Goal: Check status: Check status

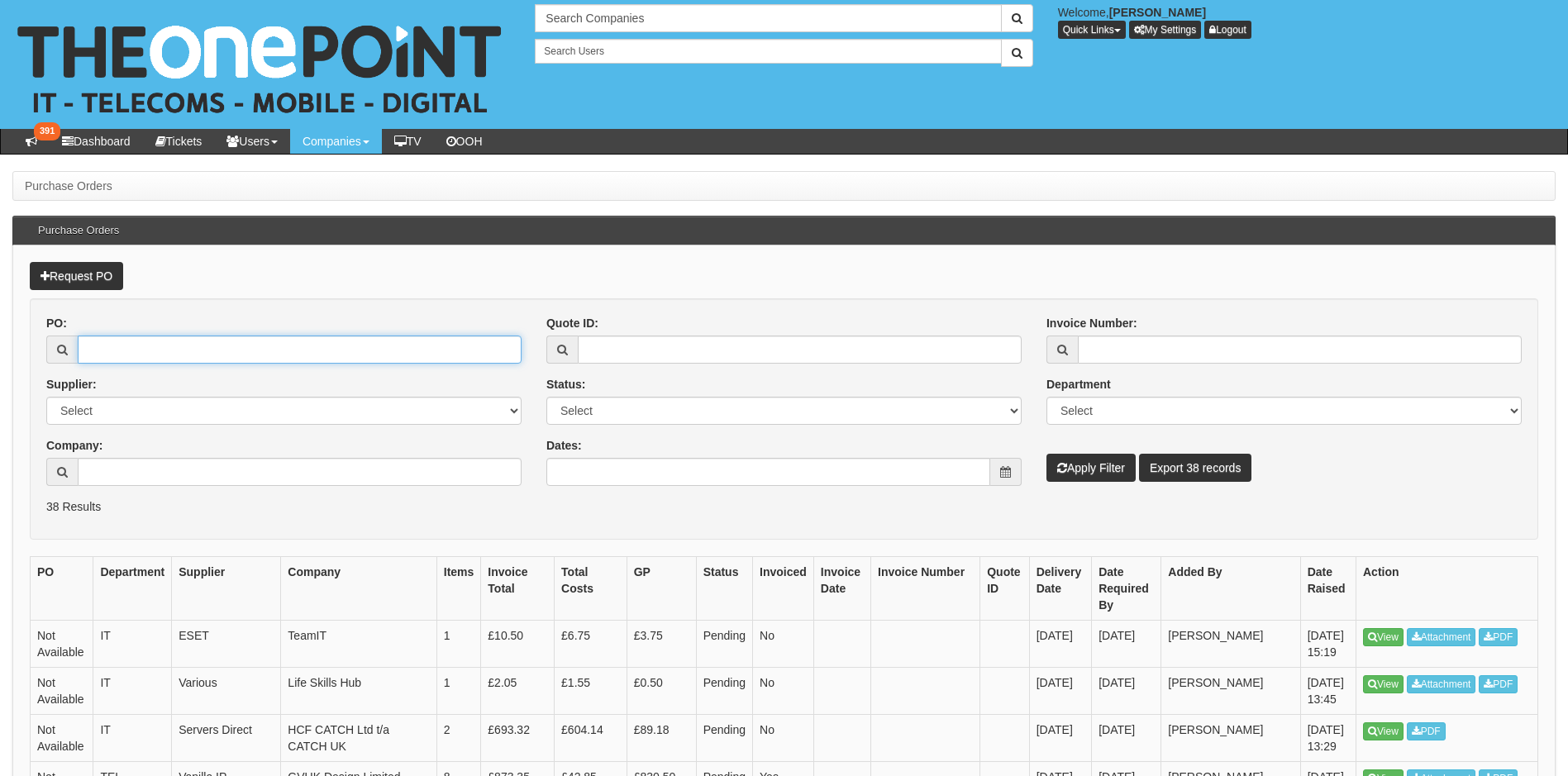
click at [188, 343] on input "PO:" at bounding box center [299, 350] width 444 height 28
type input "19132"
click at [1047, 454] on button "Apply Filter" at bounding box center [1091, 468] width 89 height 28
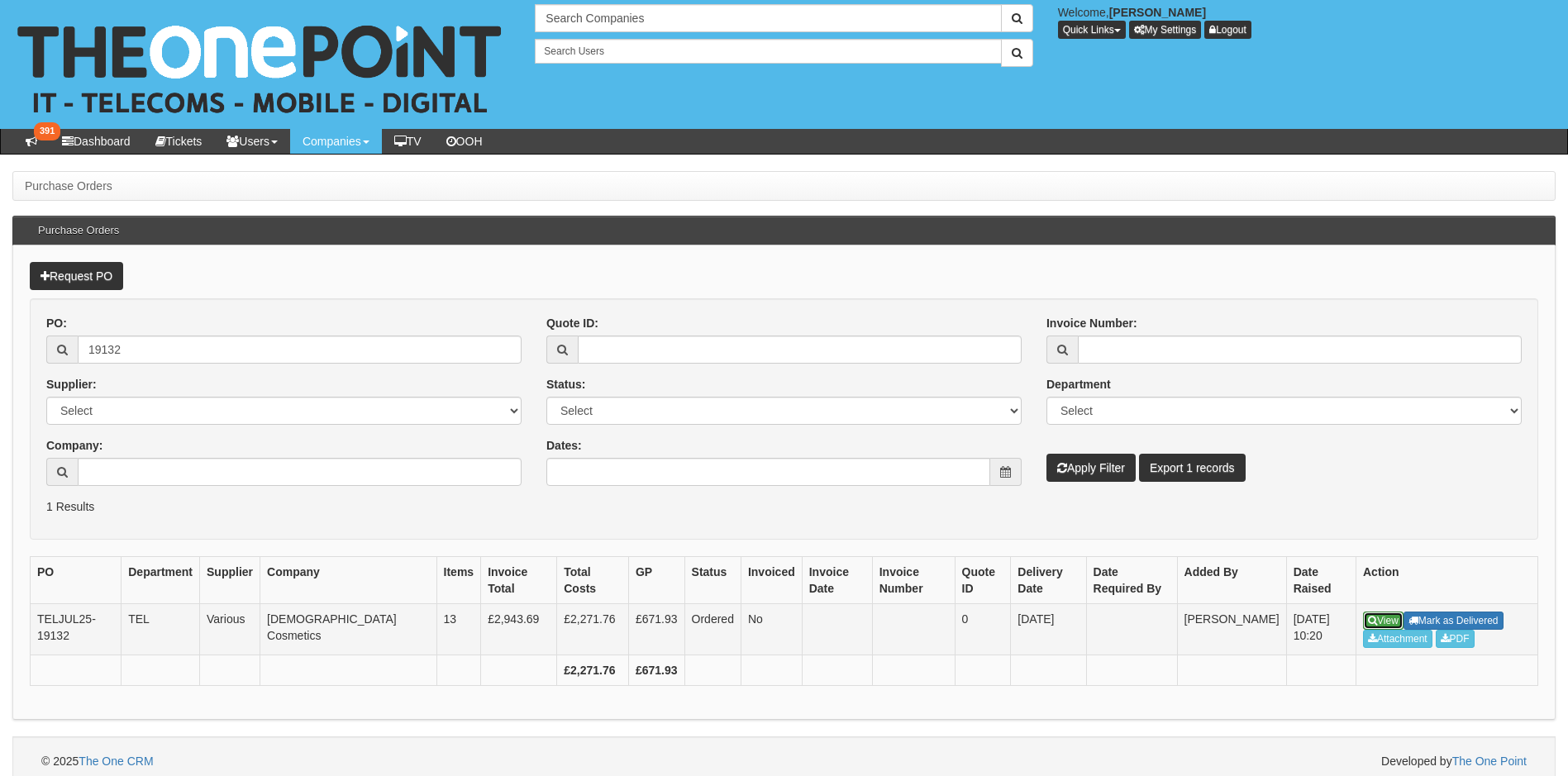
click at [1384, 620] on link "View" at bounding box center [1383, 619] width 40 height 18
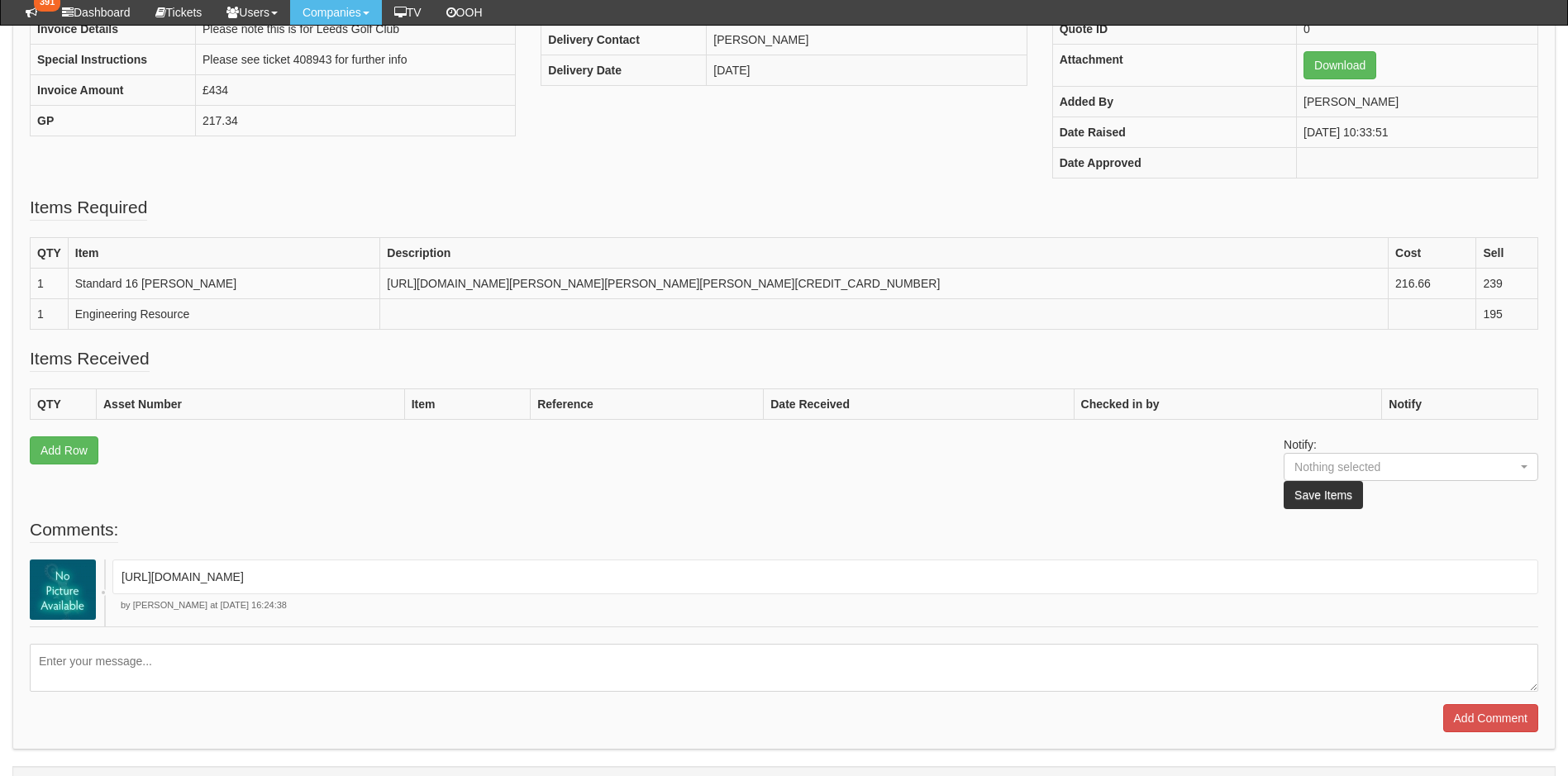
scroll to position [331, 0]
click at [477, 583] on p "https://halo.theonepoint.co.uk/tickets?area=18&mainview=myviews&viewid=2&selid=…" at bounding box center [825, 575] width 1408 height 17
copy div "https://halo.theonepoint.co.uk/tickets?area=18&mainview=myviews&viewid=2&selid=…"
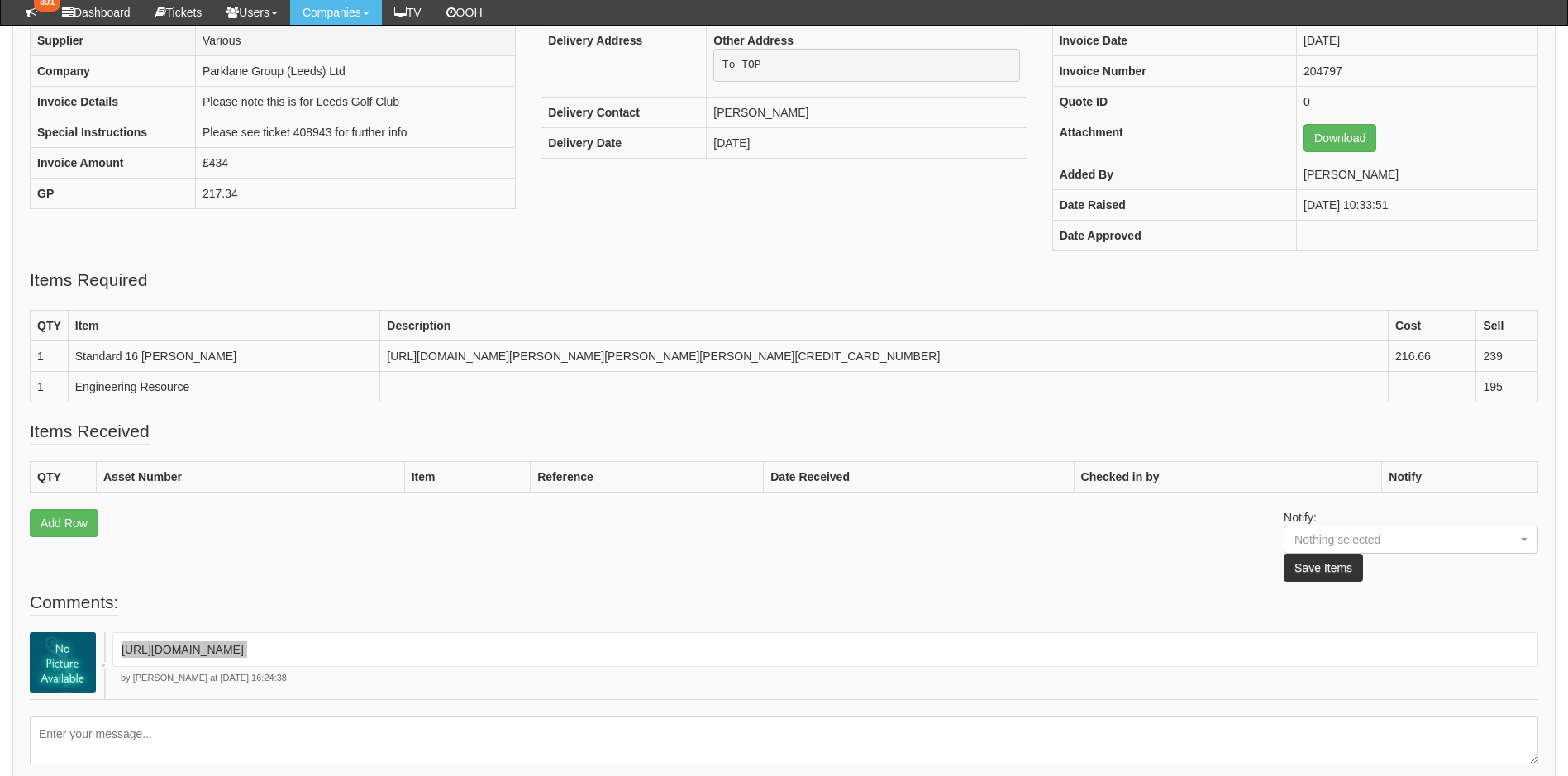
scroll to position [236, 0]
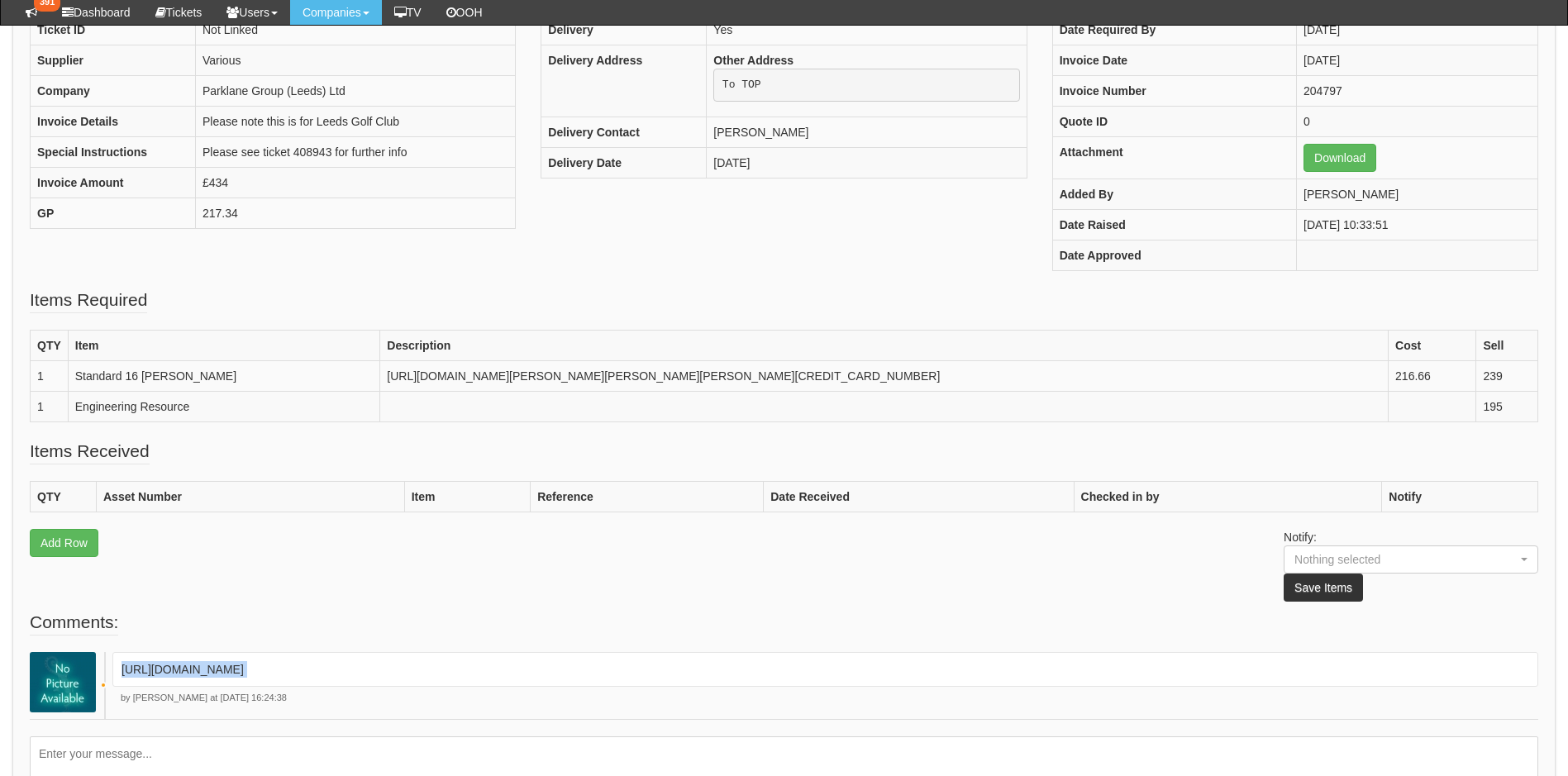
copy div "https://halo.theonepoint.co.uk/tickets?area=18&mainview=myviews&viewid=2&selid=…"
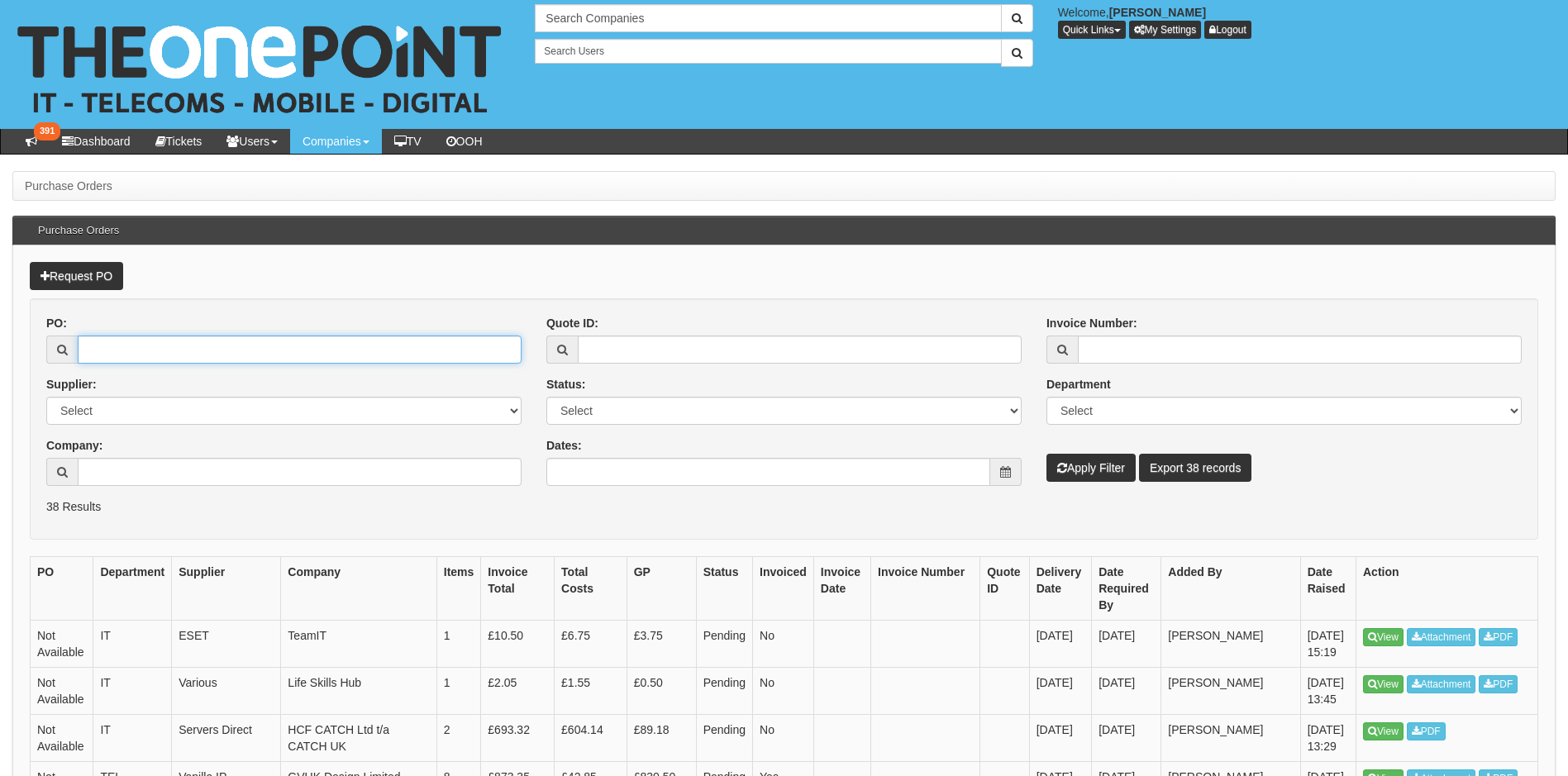
click at [175, 363] on input "PO:" at bounding box center [299, 350] width 444 height 28
paste input "19183"
type input "19183"
click at [1047, 454] on button "Apply Filter" at bounding box center [1091, 468] width 89 height 28
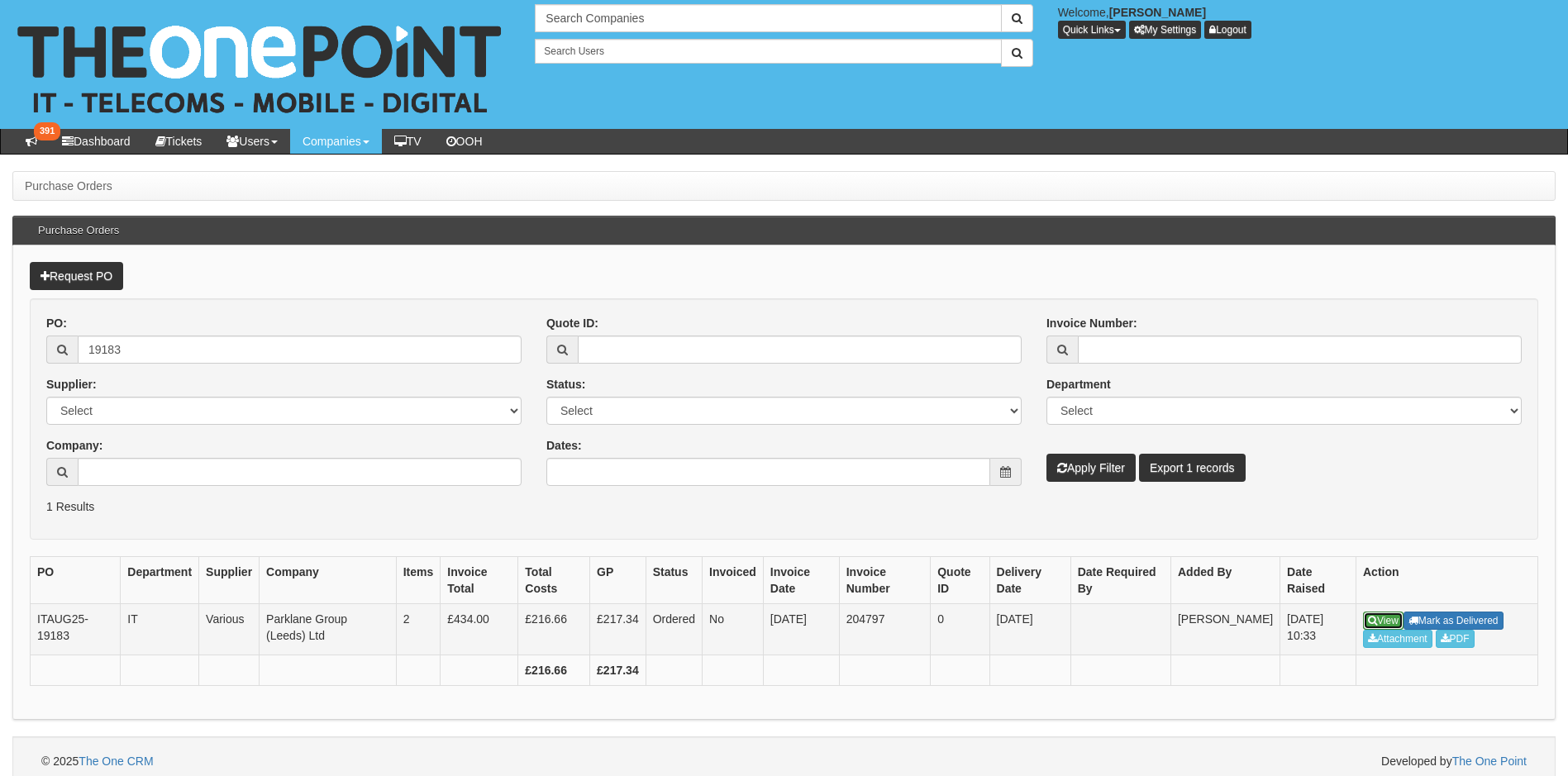
click at [1387, 619] on link "View" at bounding box center [1383, 619] width 40 height 18
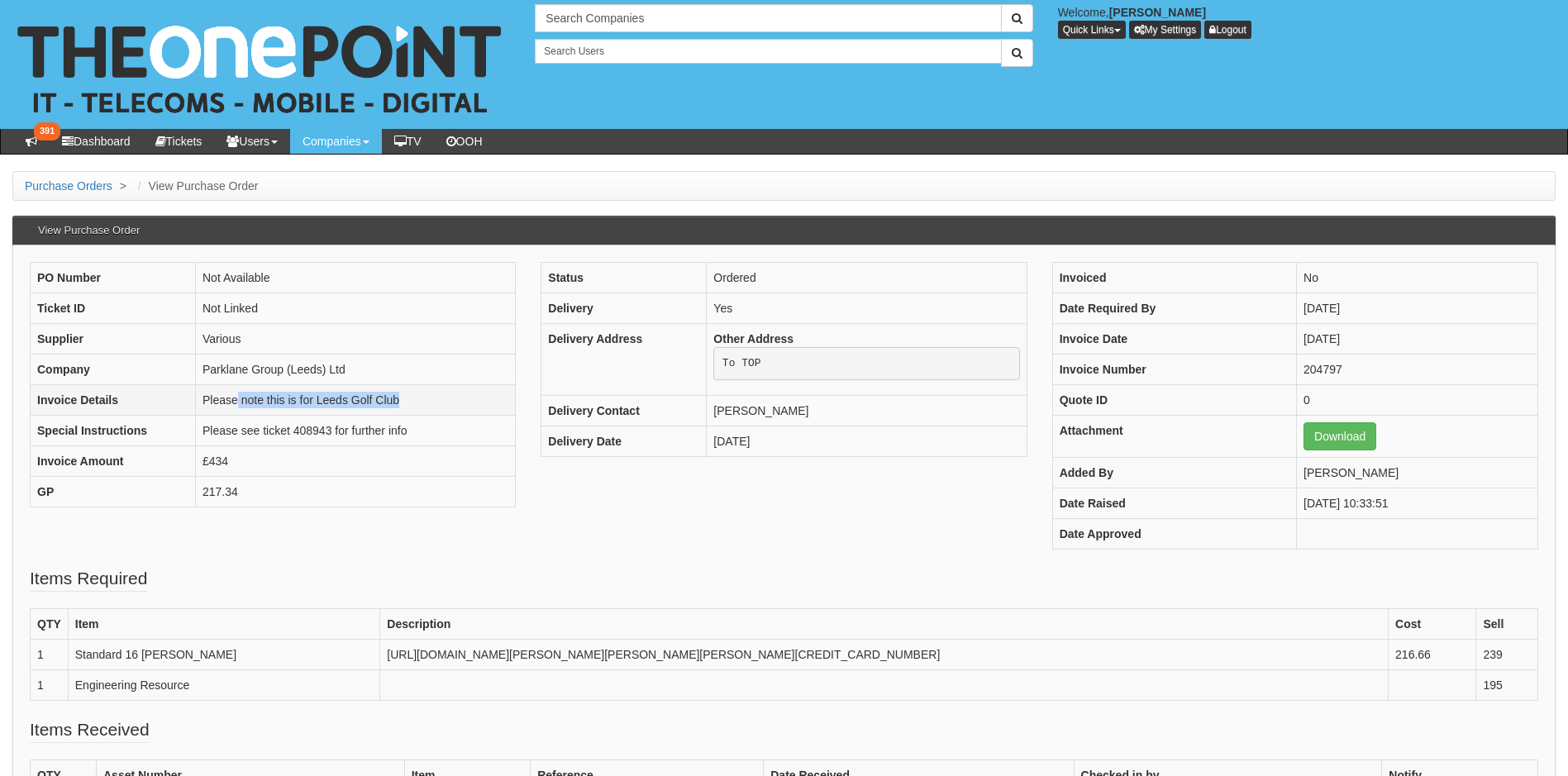
drag, startPoint x: 239, startPoint y: 395, endPoint x: 462, endPoint y: 395, distance: 223.0
click at [462, 395] on td "Please note this is for Leeds Golf Club" at bounding box center [355, 400] width 320 height 31
drag, startPoint x: 462, startPoint y: 395, endPoint x: 327, endPoint y: 426, distance: 138.5
click at [327, 426] on td "Please see ticket 408943 for further info" at bounding box center [355, 430] width 320 height 31
click at [307, 428] on td "Please see ticket 408943 for further info" at bounding box center [355, 430] width 320 height 31
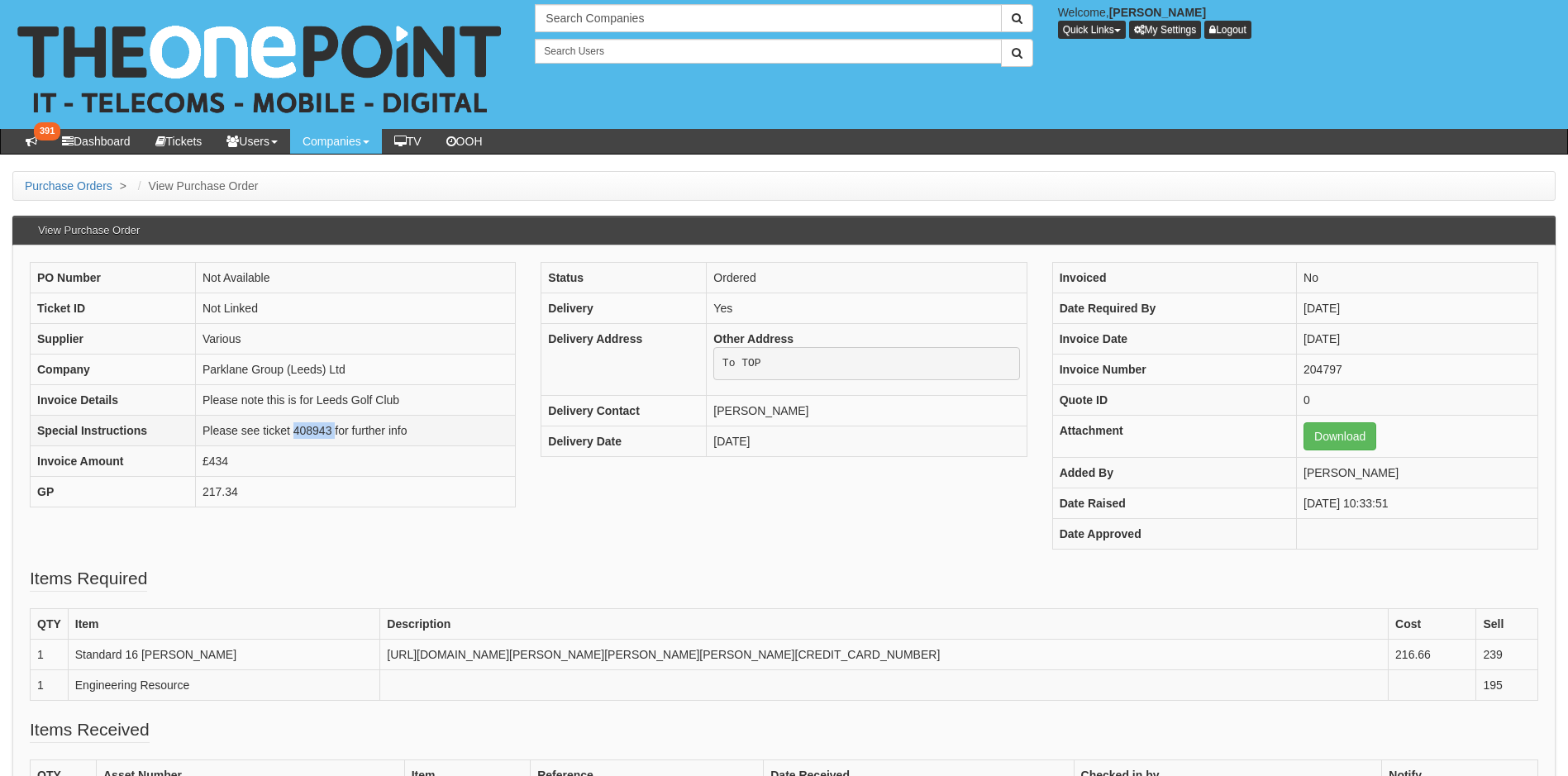
click at [307, 428] on td "Please see ticket 408943 for further info" at bounding box center [355, 430] width 320 height 31
copy td "408943"
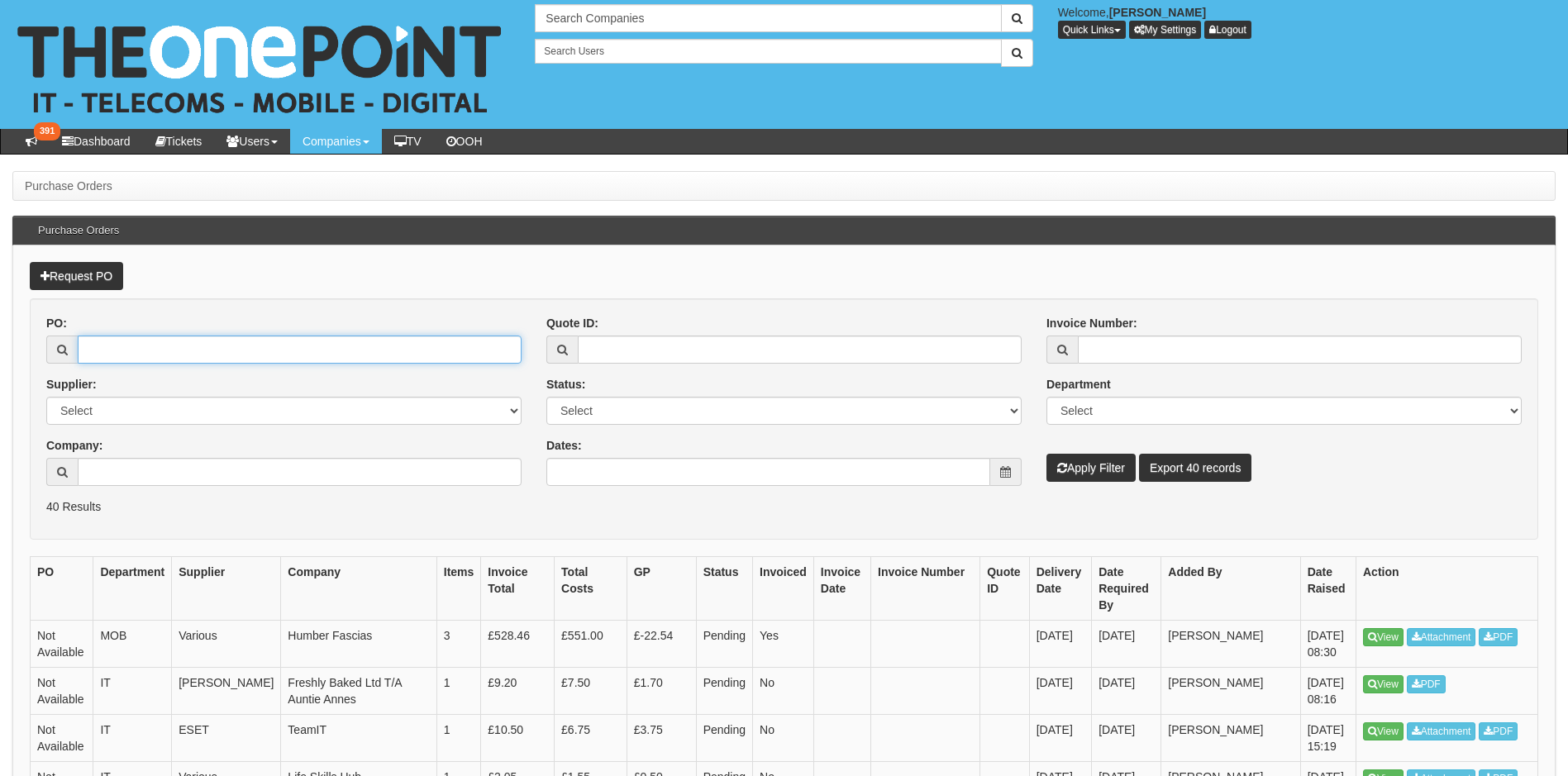
click at [115, 343] on input "PO:" at bounding box center [299, 350] width 444 height 28
type input "19203"
click at [1047, 454] on button "Apply Filter" at bounding box center [1091, 468] width 89 height 28
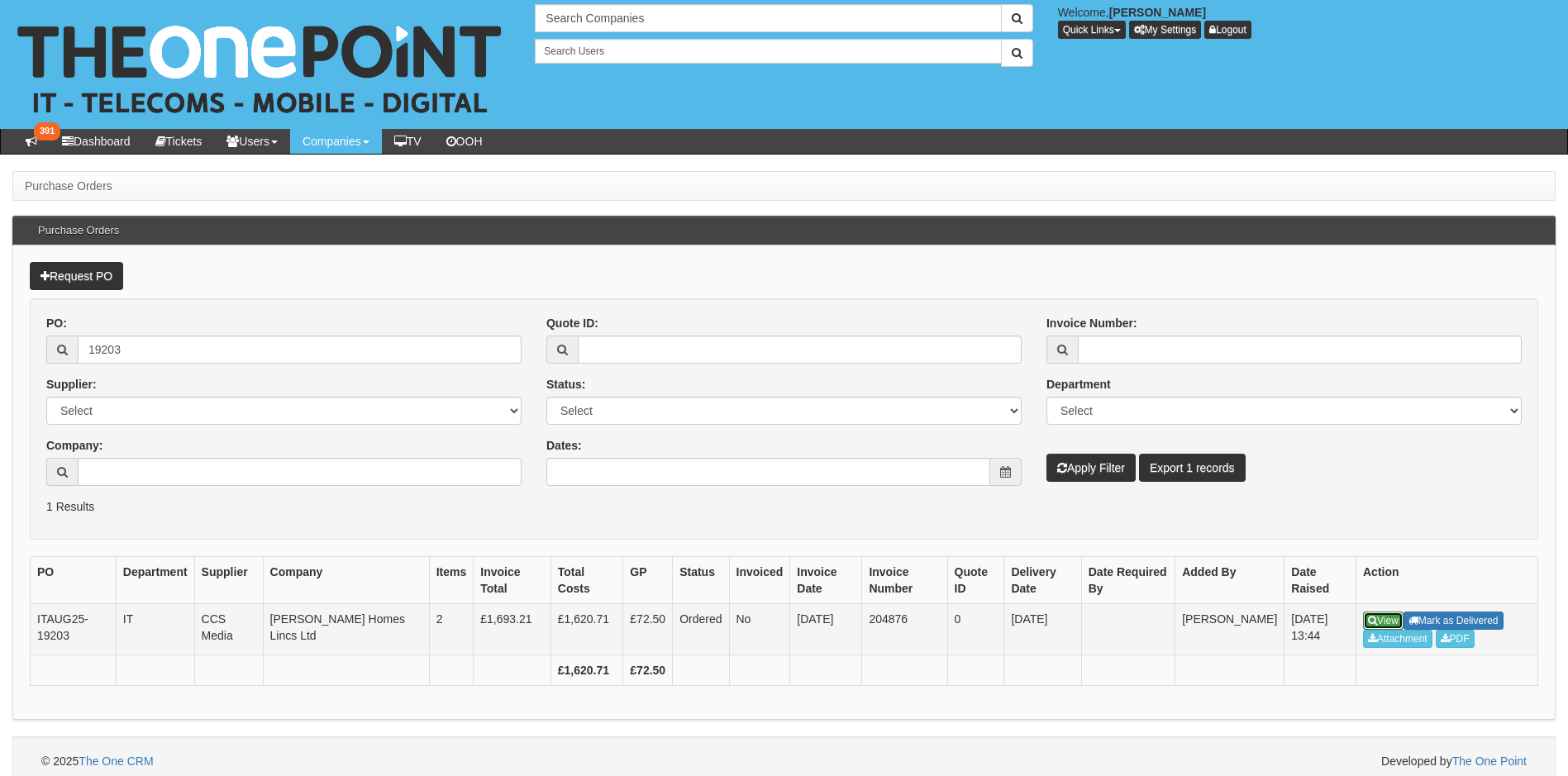
click at [1373, 620] on icon at bounding box center [1373, 620] width 9 height 10
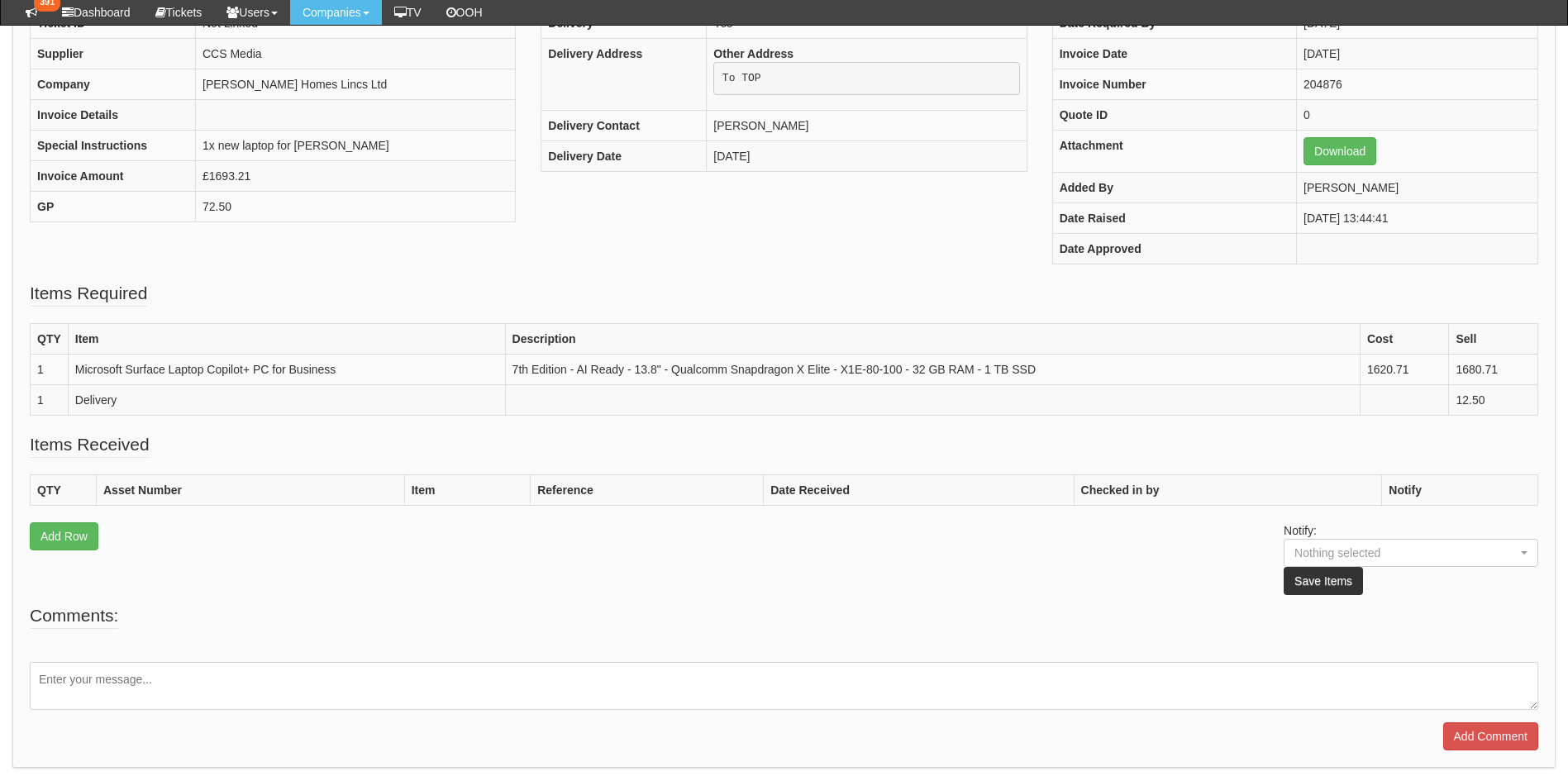
scroll to position [247, 0]
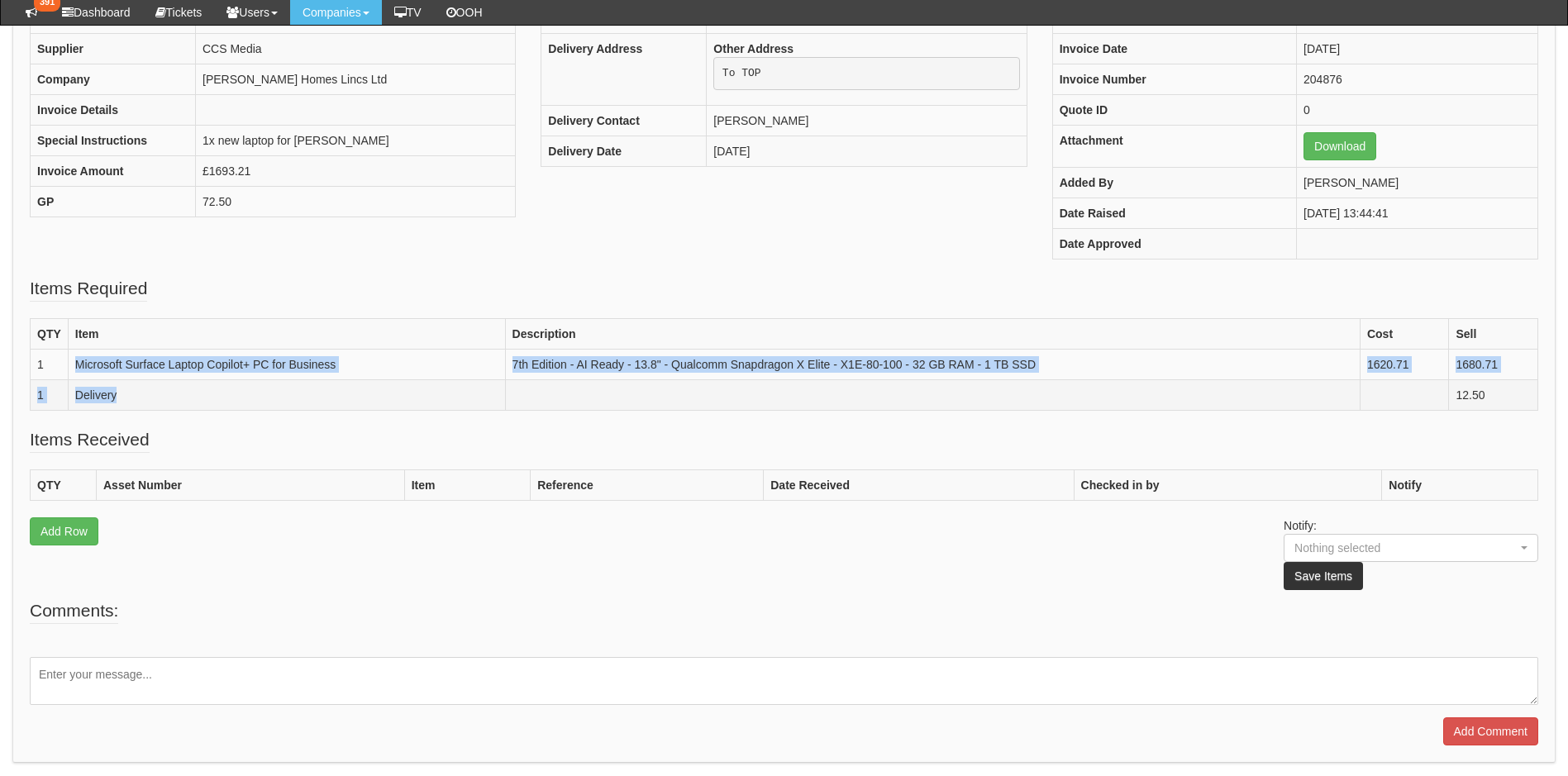
drag, startPoint x: 79, startPoint y: 363, endPoint x: 419, endPoint y: 387, distance: 340.8
click at [419, 387] on tbody "QTY Item Description Cost Sell 1 Microsoft Surface Laptop Copilot+ PC for Busin…" at bounding box center [785, 365] width 1508 height 92
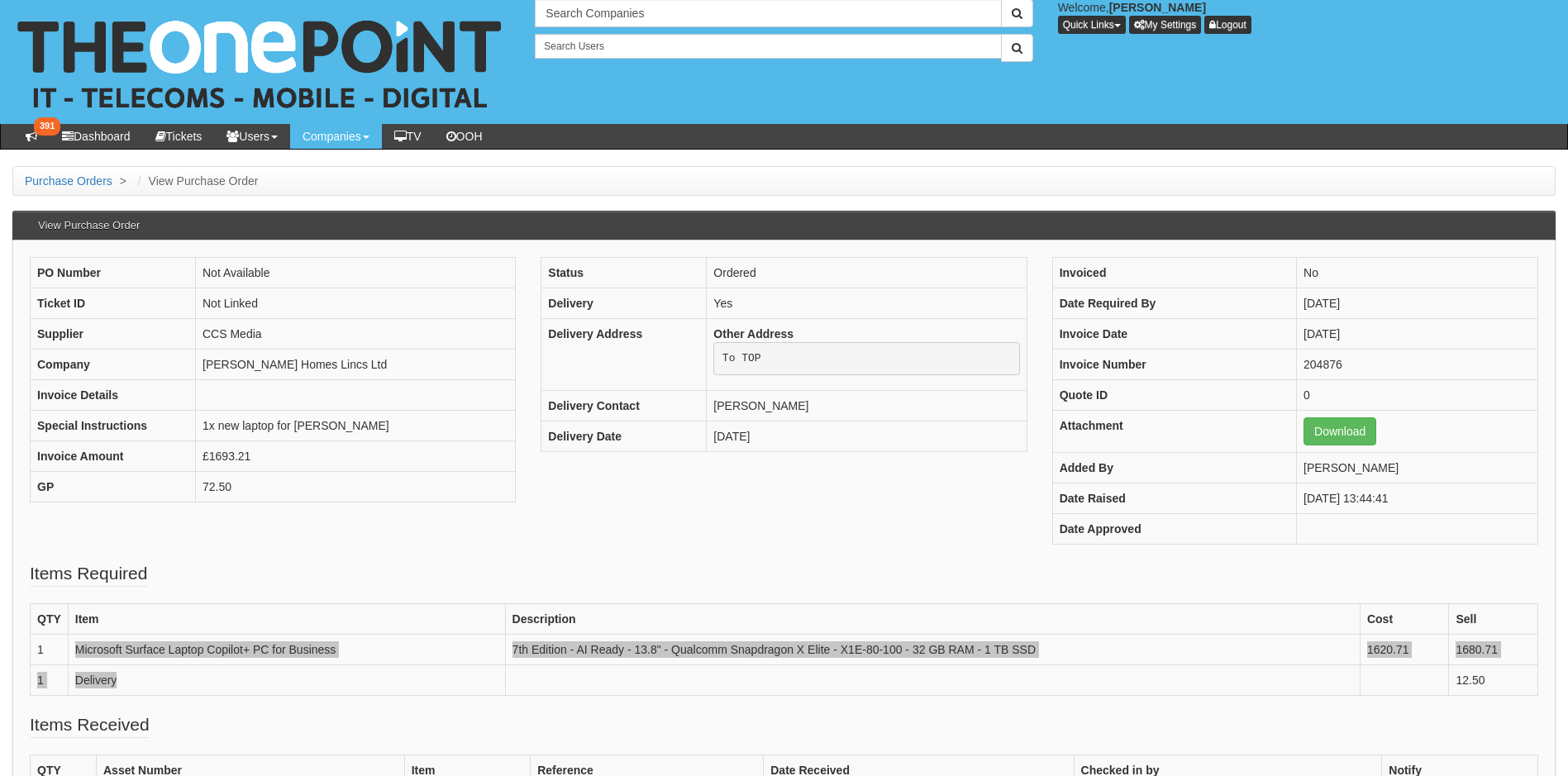
scroll to position [0, 0]
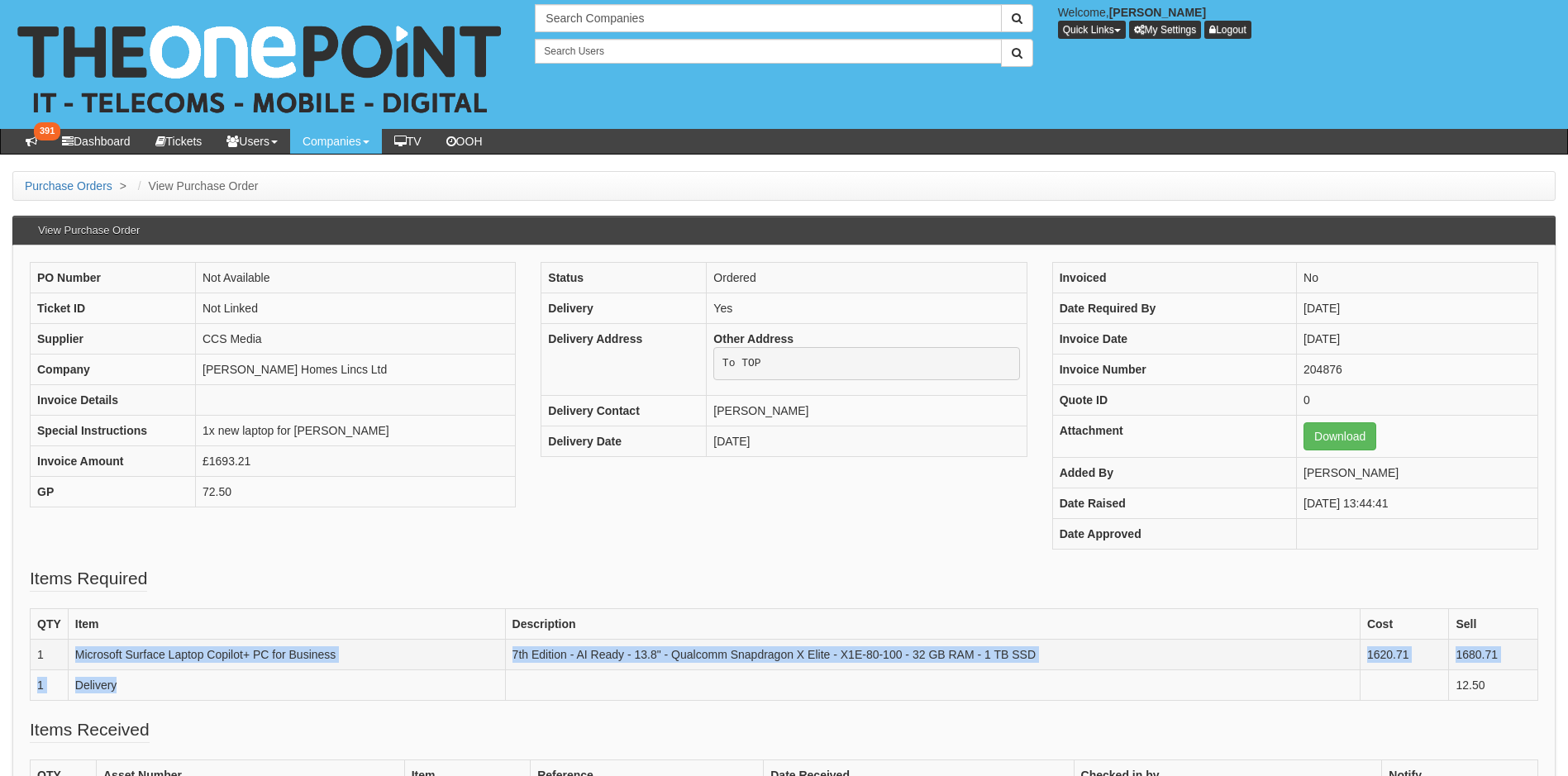
click at [103, 649] on td "Microsoft Surface Laptop Copilot+ PC for Business" at bounding box center [286, 654] width 437 height 31
click at [94, 657] on td "Microsoft Surface Laptop Copilot+ PC for Business" at bounding box center [286, 654] width 437 height 31
drag, startPoint x: 71, startPoint y: 655, endPoint x: 353, endPoint y: 669, distance: 282.3
click at [353, 669] on tbody "QTY Item Description Cost Sell 1 Microsoft Surface Laptop Copilot+ PC for Busin…" at bounding box center [785, 655] width 1508 height 92
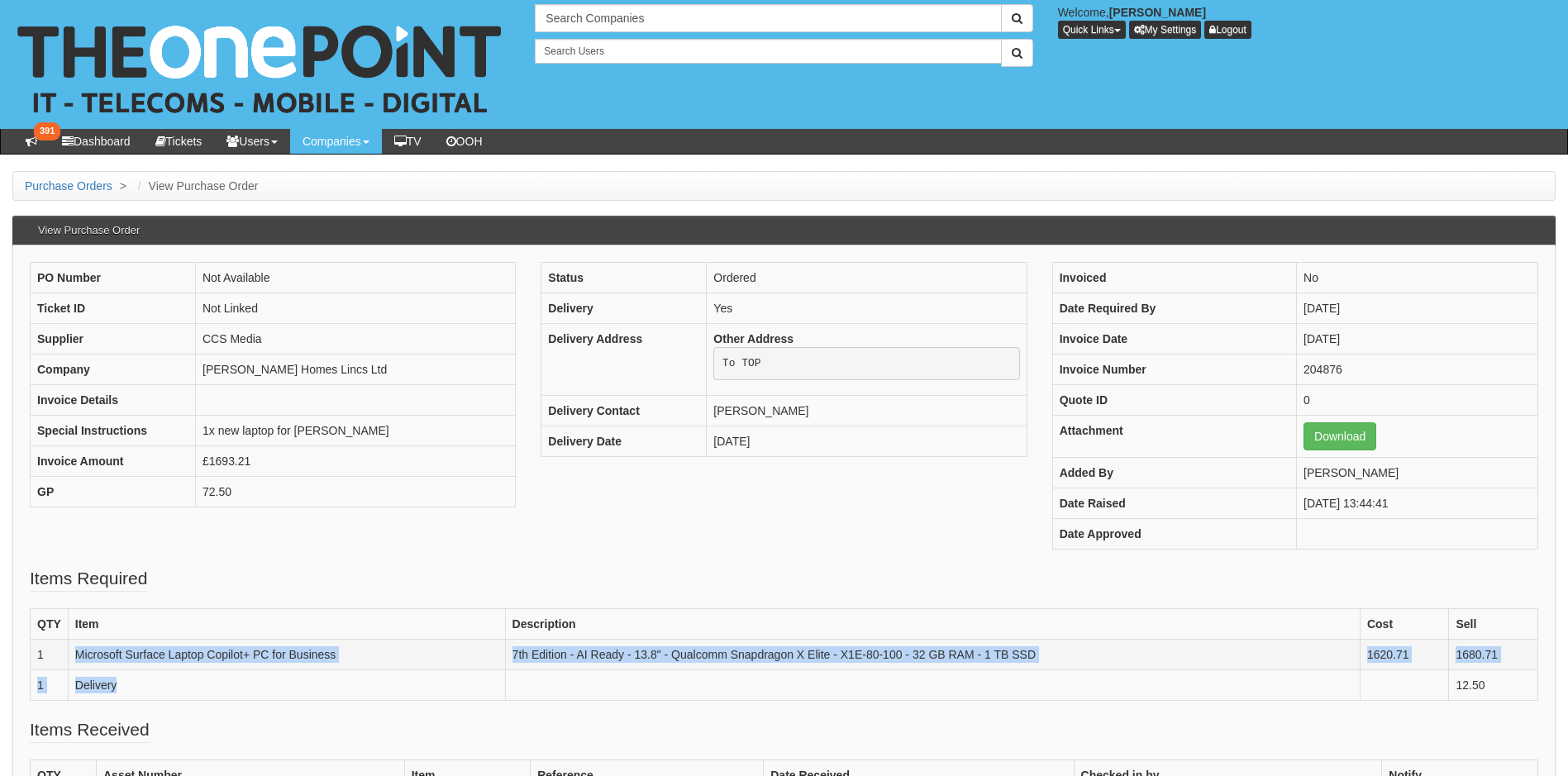
drag, startPoint x: 353, startPoint y: 669, endPoint x: 444, endPoint y: 667, distance: 91.0
click at [444, 667] on td "Microsoft Surface Laptop Copilot+ PC for Business" at bounding box center [286, 654] width 437 height 31
click at [350, 653] on td "Microsoft Surface Laptop Copilot+ PC for Business" at bounding box center [286, 654] width 437 height 31
drag, startPoint x: 74, startPoint y: 652, endPoint x: 203, endPoint y: 658, distance: 129.1
click at [203, 658] on td "Microsoft Surface Laptop Copilot+ PC for Business" at bounding box center [286, 654] width 437 height 31
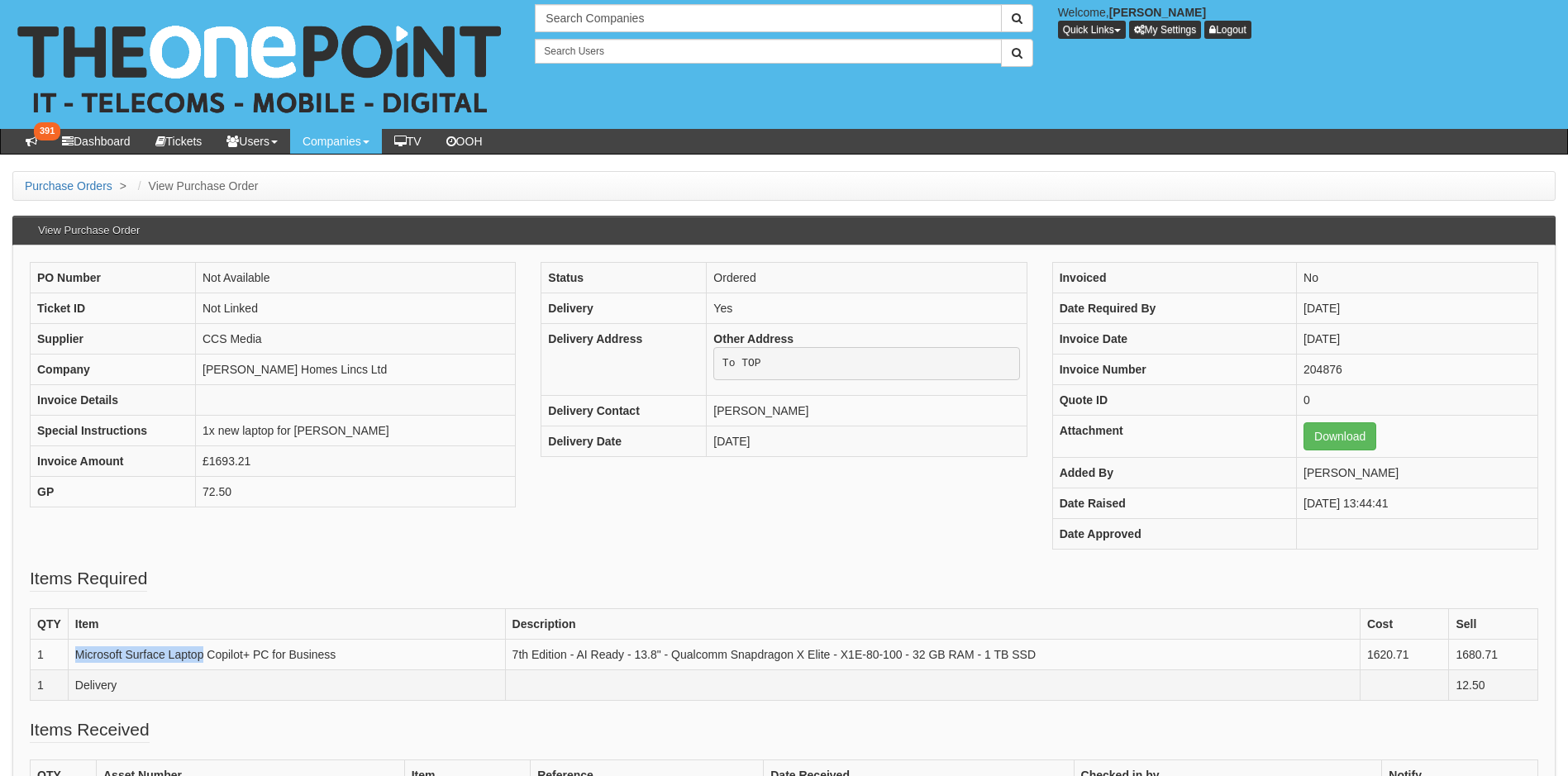
copy td "Microsoft Surface Laptop"
click at [317, 373] on td "Hammond Homes Lincs Ltd" at bounding box center [355, 369] width 320 height 31
drag, startPoint x: 317, startPoint y: 373, endPoint x: 218, endPoint y: 375, distance: 99.0
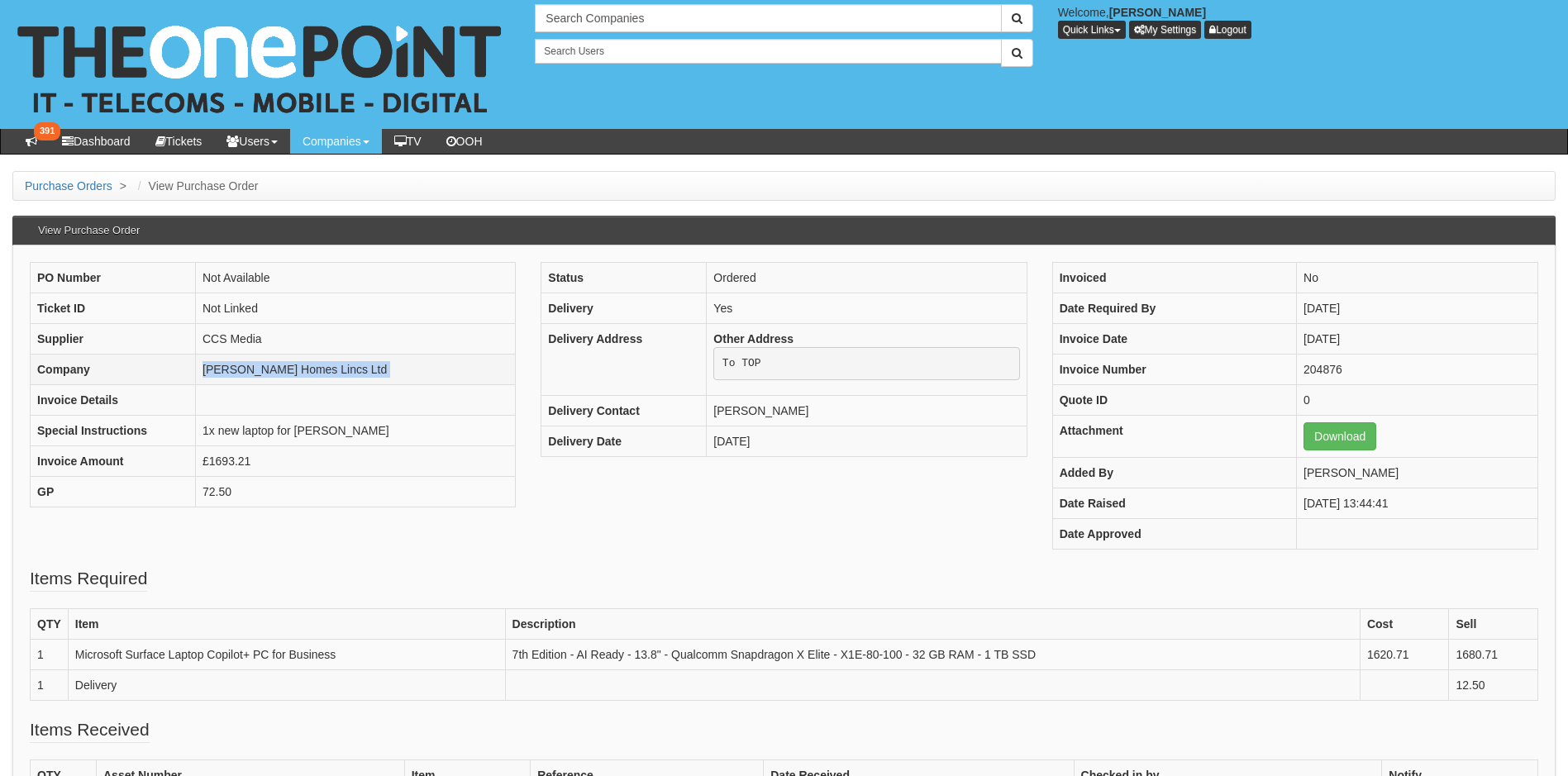
click at [218, 375] on td "Hammond Homes Lincs Ltd" at bounding box center [355, 369] width 320 height 31
drag, startPoint x: 200, startPoint y: 371, endPoint x: 341, endPoint y: 371, distance: 141.0
click at [341, 371] on td "Hammond Homes Lincs Ltd" at bounding box center [355, 369] width 320 height 31
drag, startPoint x: 341, startPoint y: 371, endPoint x: 325, endPoint y: 371, distance: 16.0
copy td "Hammond Homes Lincs Lt"
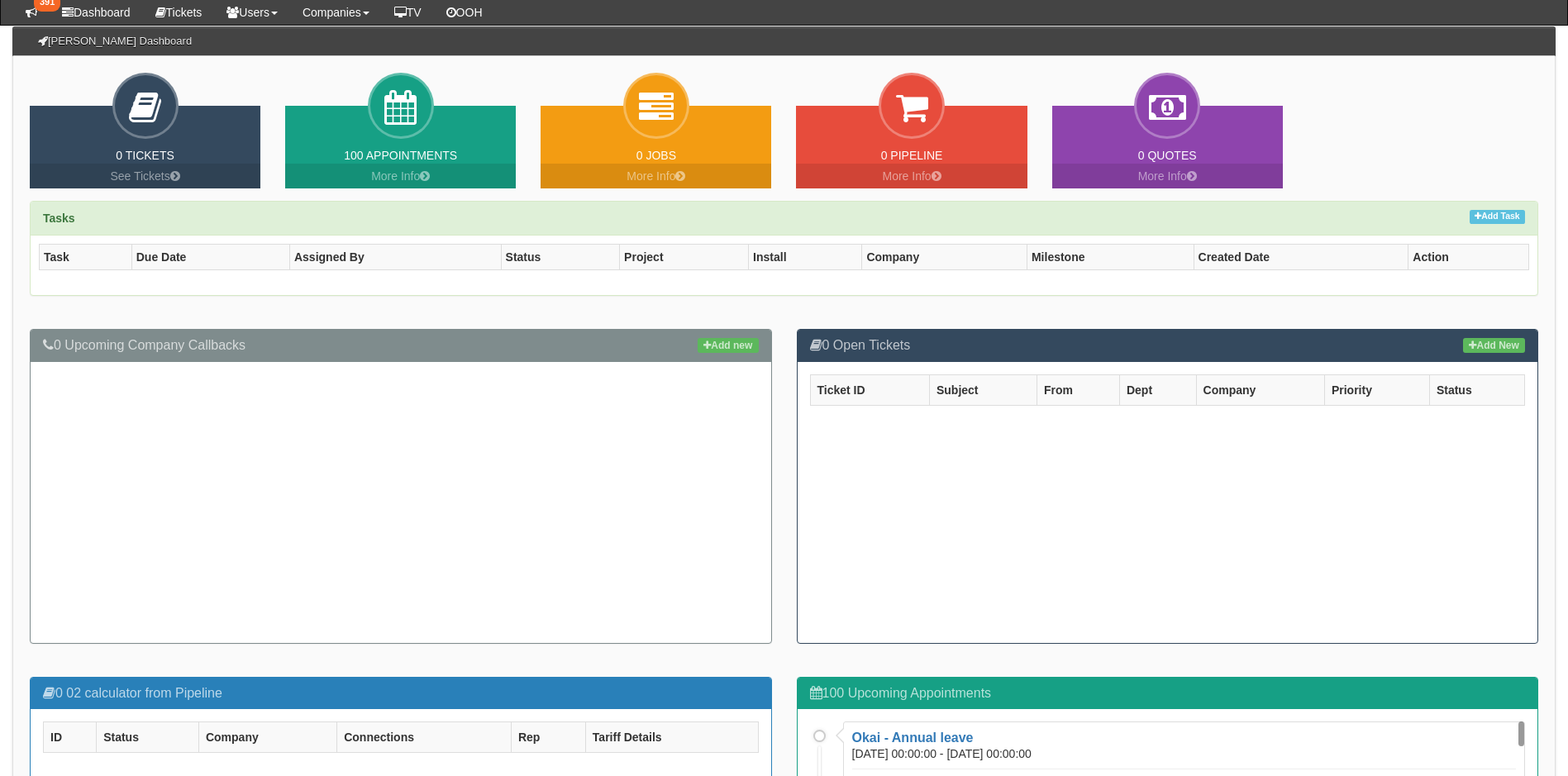
scroll to position [165, 0]
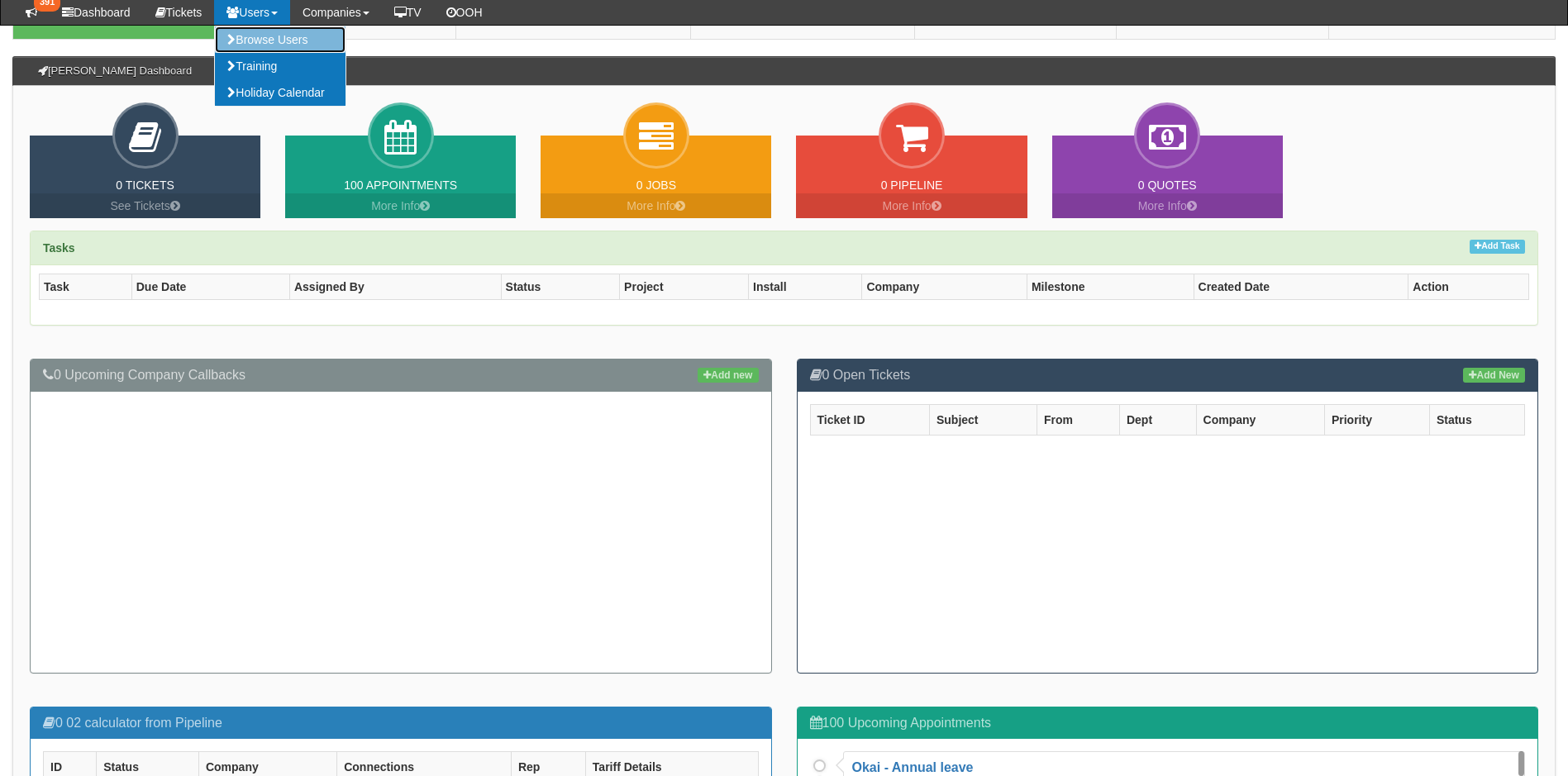
click at [277, 37] on link "Browse Users" at bounding box center [279, 39] width 130 height 26
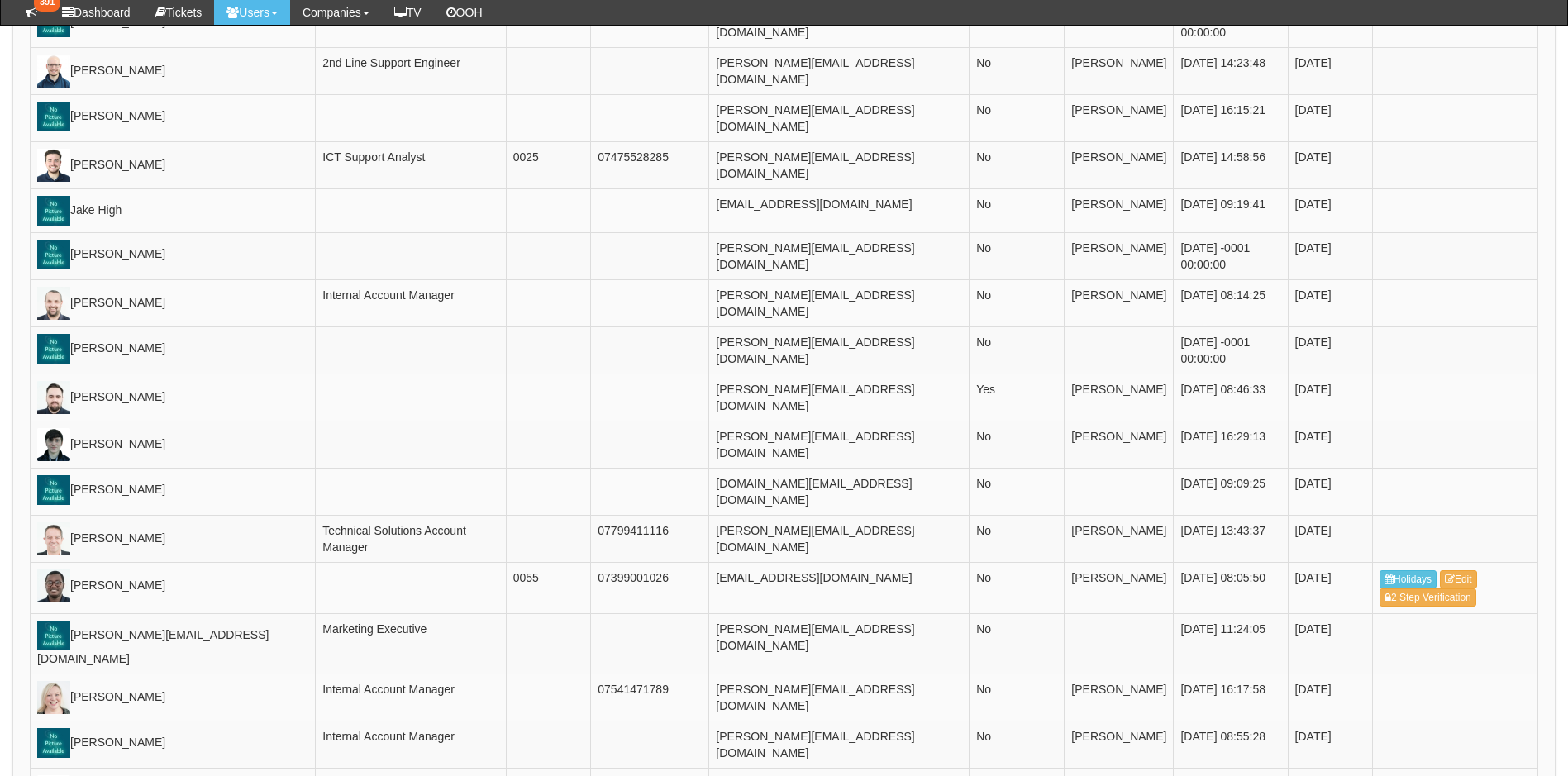
scroll to position [1982, 0]
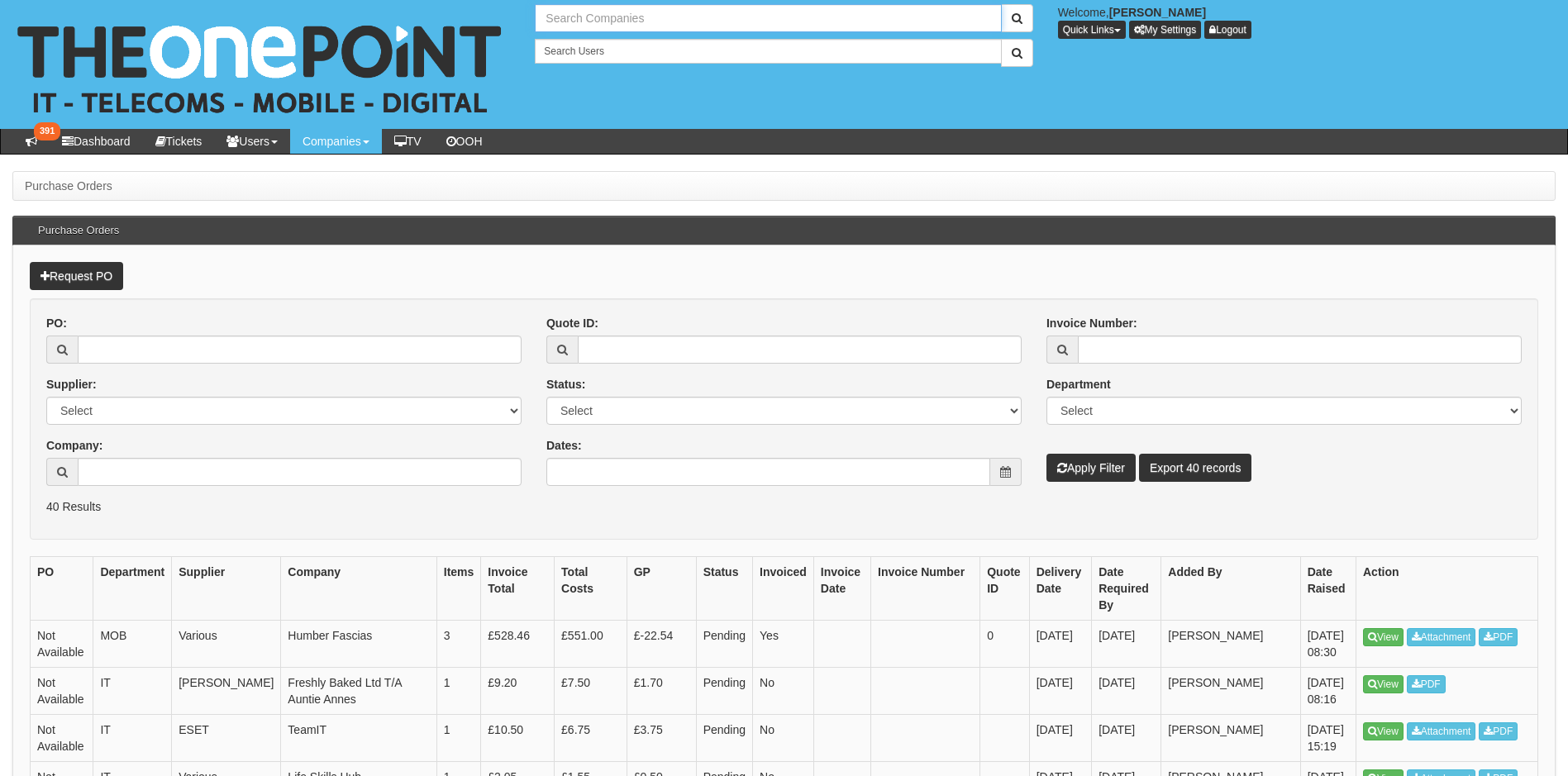
click at [608, 14] on input "text" at bounding box center [767, 18] width 466 height 28
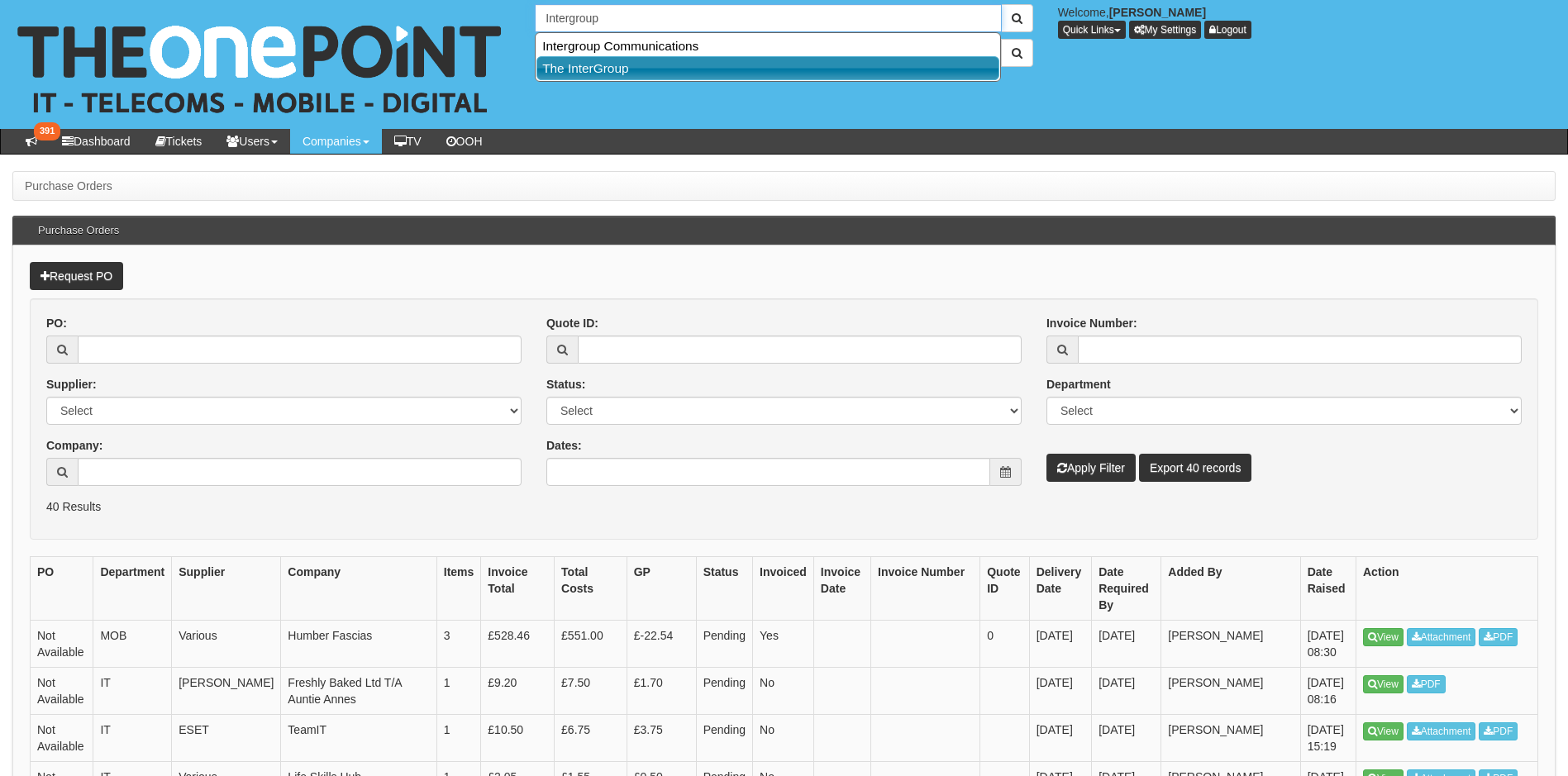
click at [640, 73] on link "The InterGroup" at bounding box center [768, 68] width 463 height 24
type input "The InterGroup"
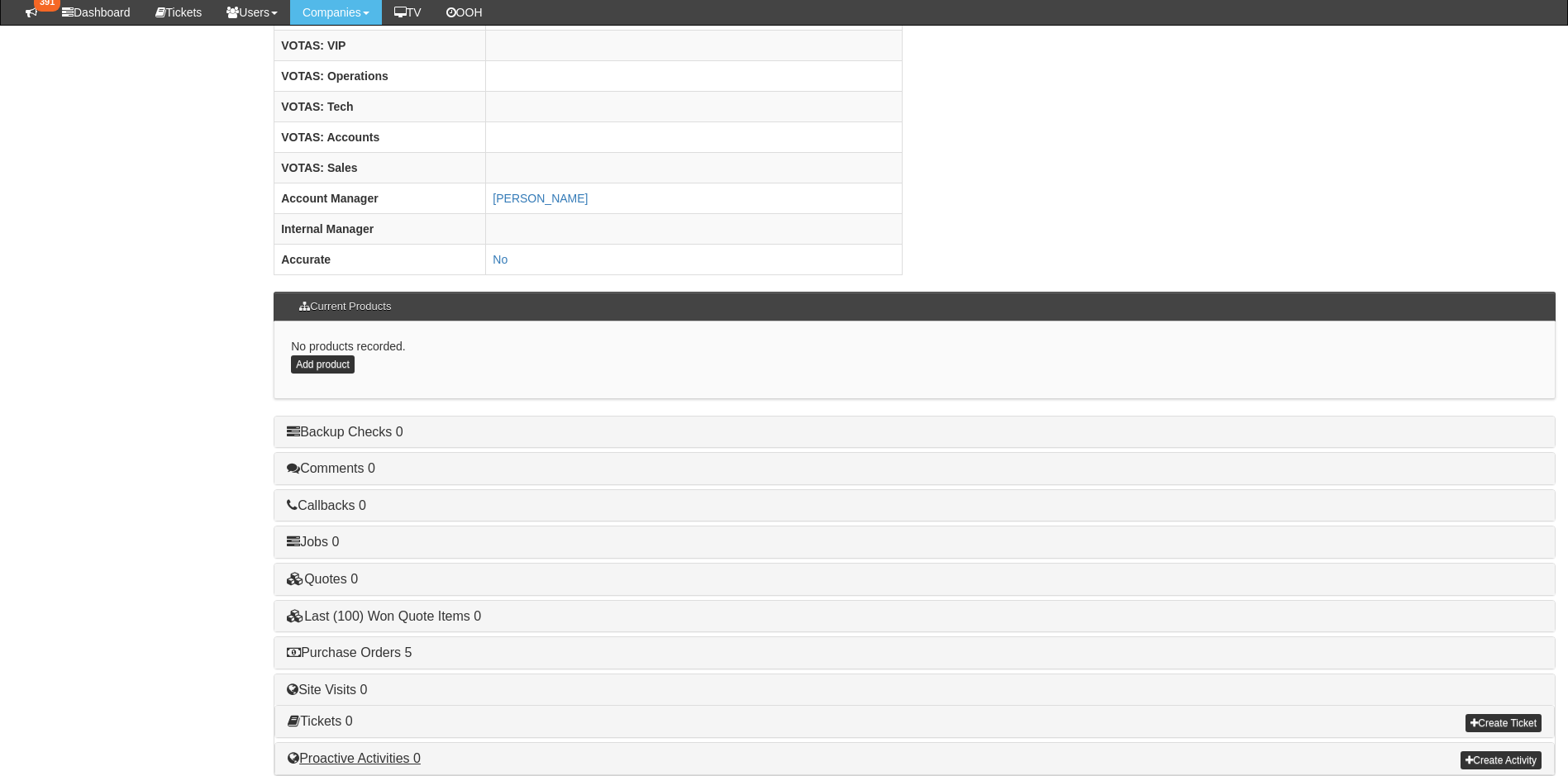
scroll to position [680, 0]
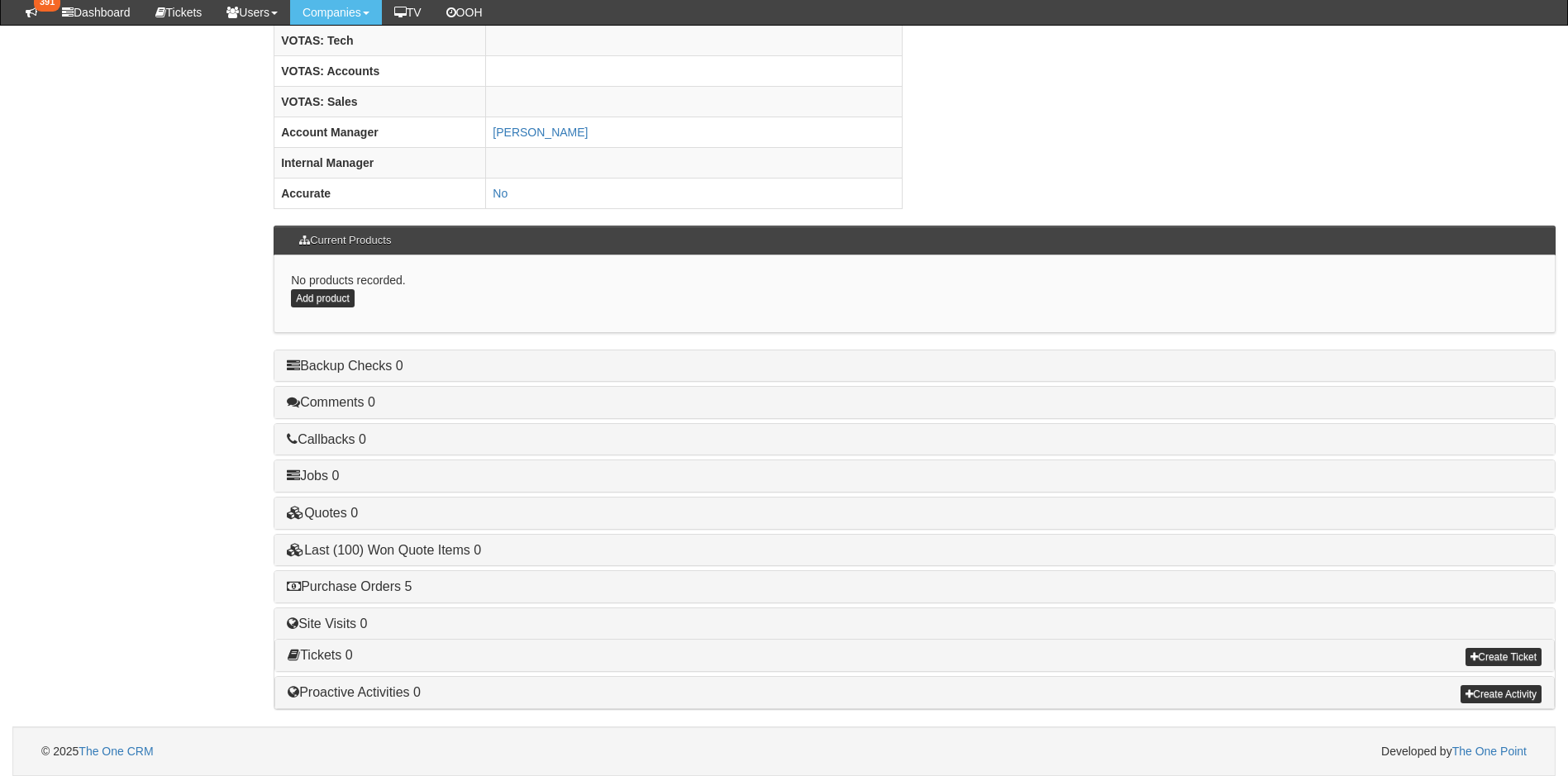
click at [348, 575] on div "Purchase Orders 5" at bounding box center [914, 586] width 1280 height 31
click at [348, 585] on link "Purchase Orders 5" at bounding box center [349, 586] width 125 height 14
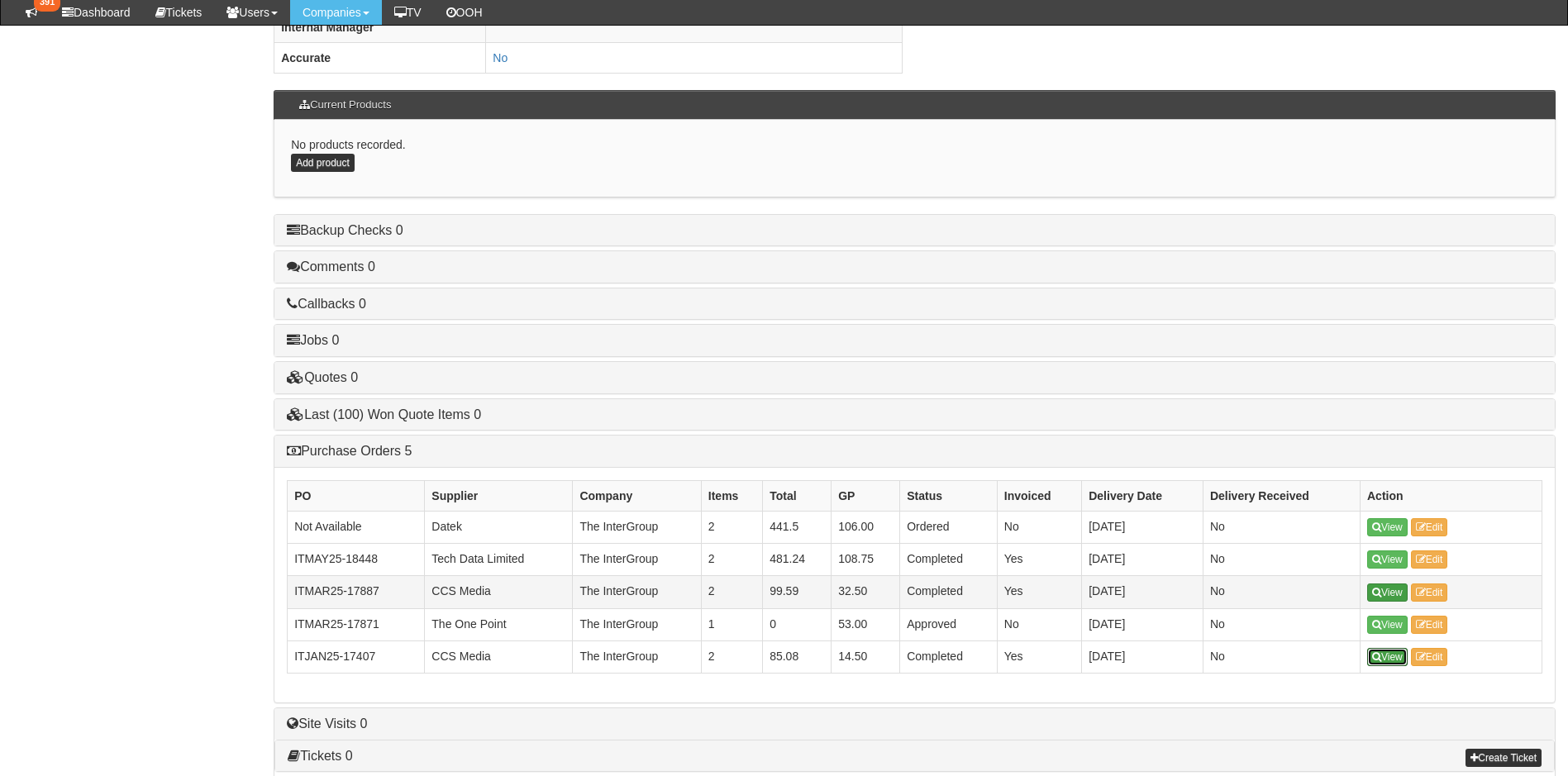
scroll to position [846, 0]
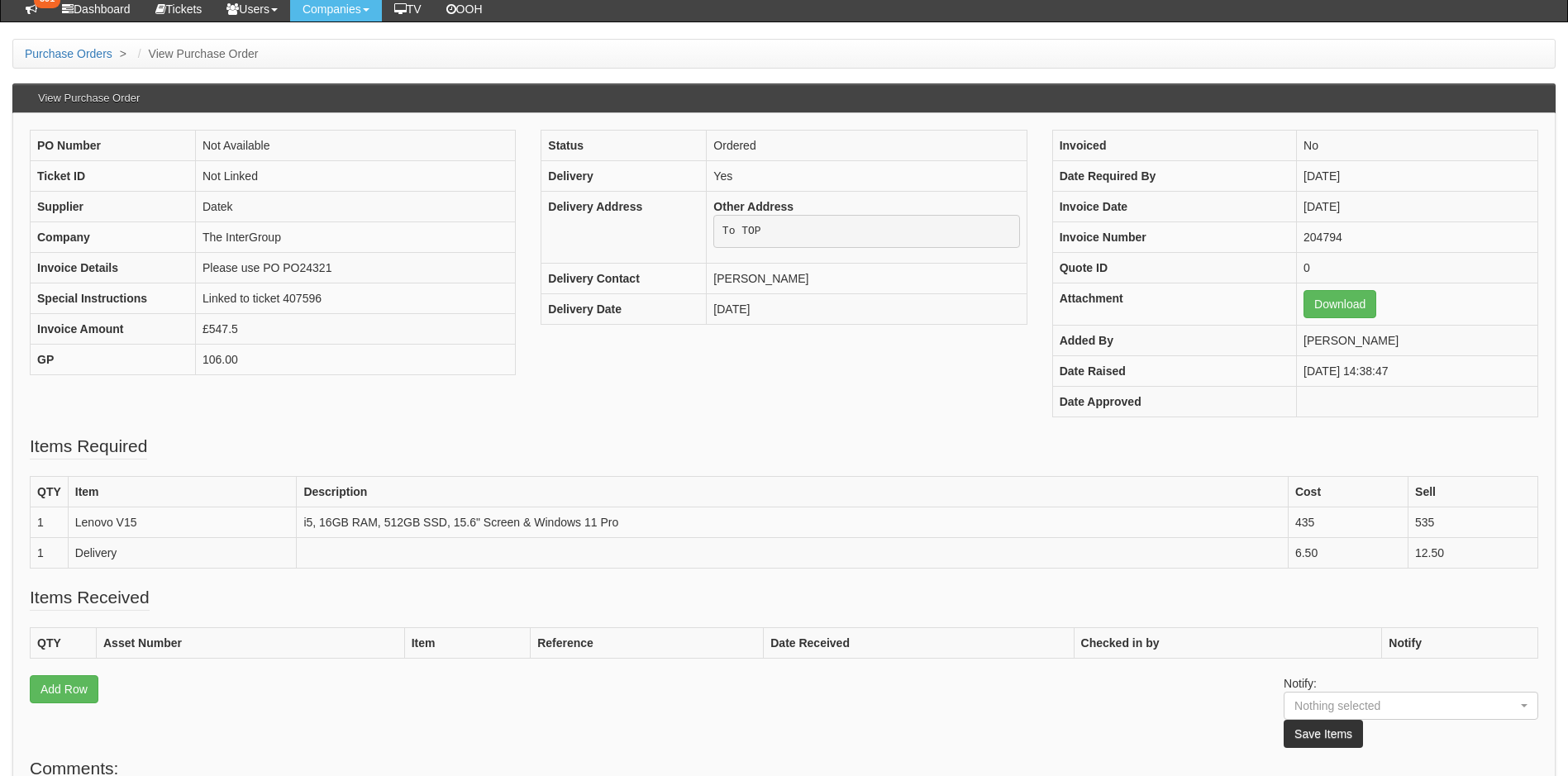
scroll to position [331, 0]
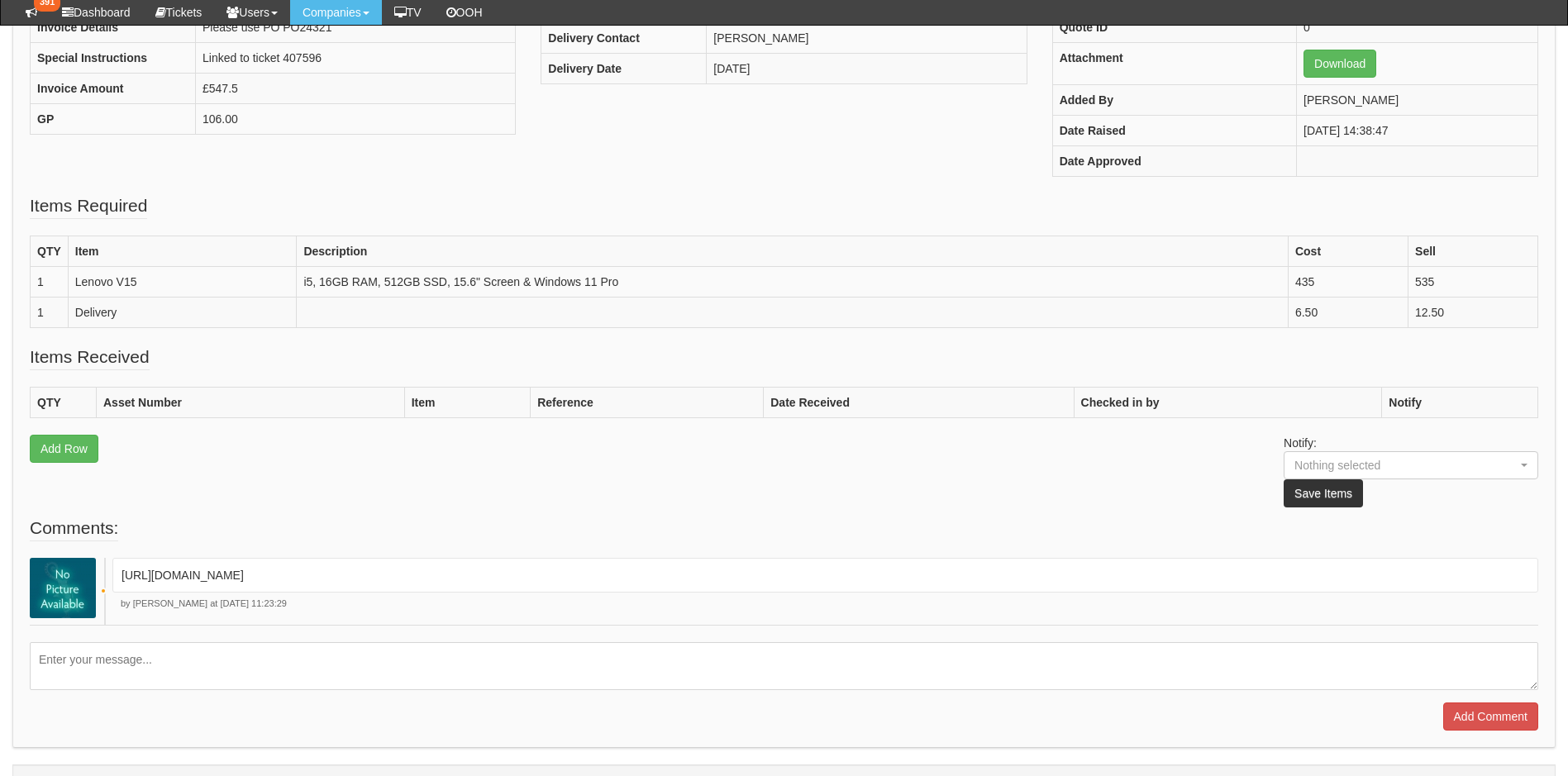
click at [254, 575] on p "[URL][DOMAIN_NAME]" at bounding box center [825, 575] width 1408 height 17
copy div "[URL][DOMAIN_NAME]"
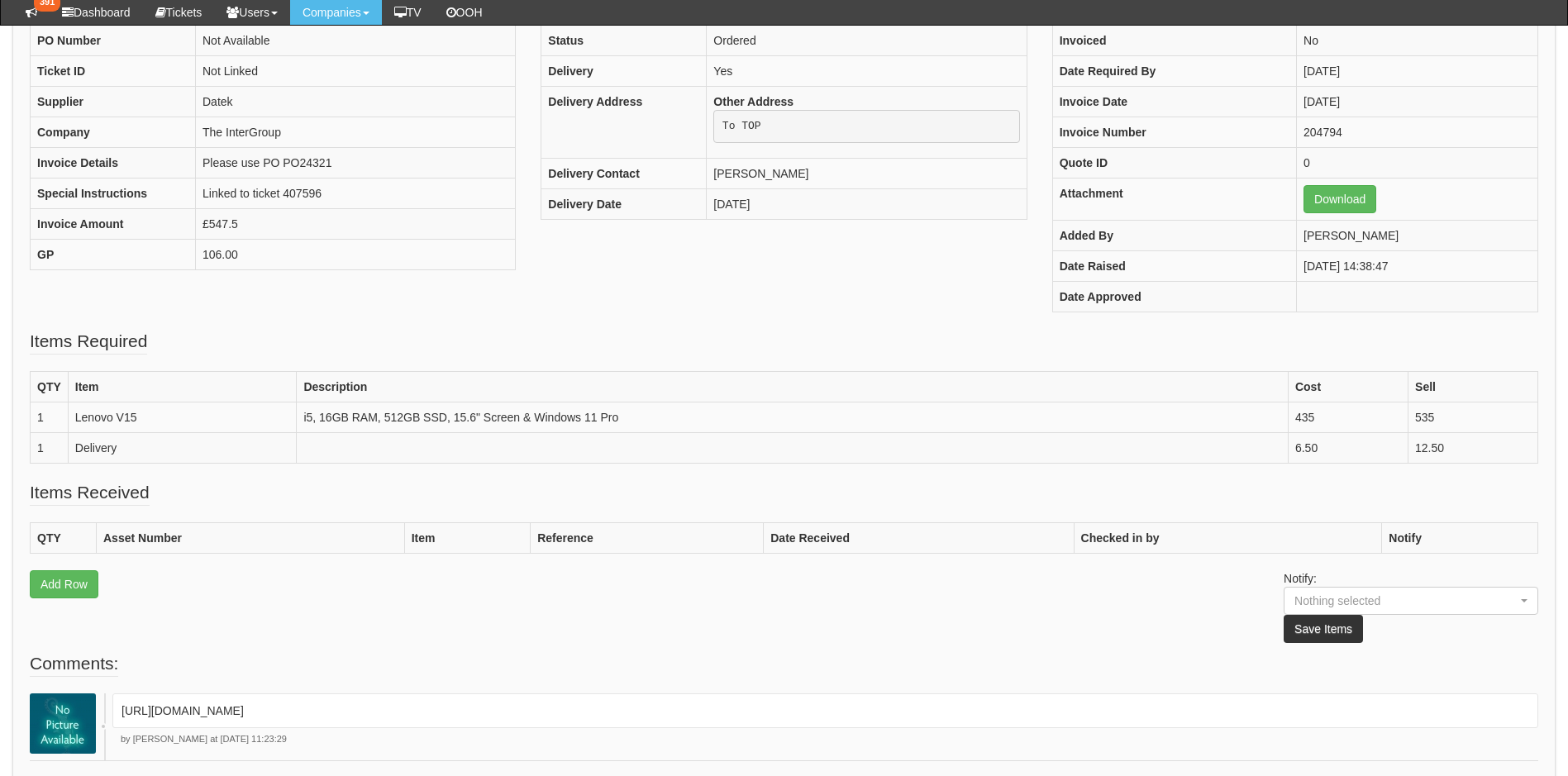
scroll to position [247, 0]
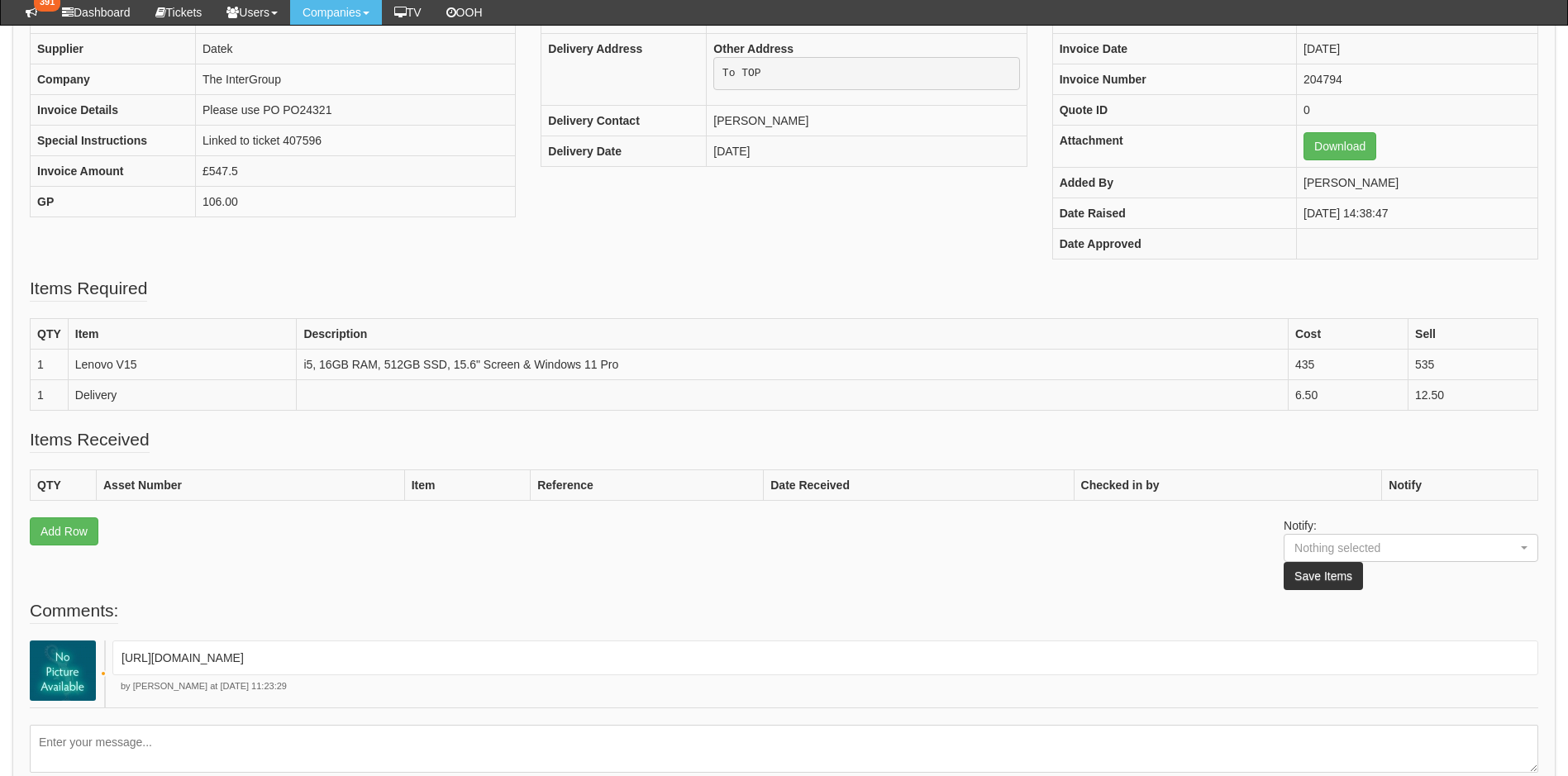
click at [268, 661] on p "[URL][DOMAIN_NAME]" at bounding box center [825, 658] width 1408 height 17
click at [268, 662] on p "[URL][DOMAIN_NAME]" at bounding box center [825, 658] width 1408 height 17
click at [268, 663] on p "[URL][DOMAIN_NAME]" at bounding box center [825, 658] width 1408 height 17
copy div "[URL][DOMAIN_NAME]"
